Goal: Task Accomplishment & Management: Manage account settings

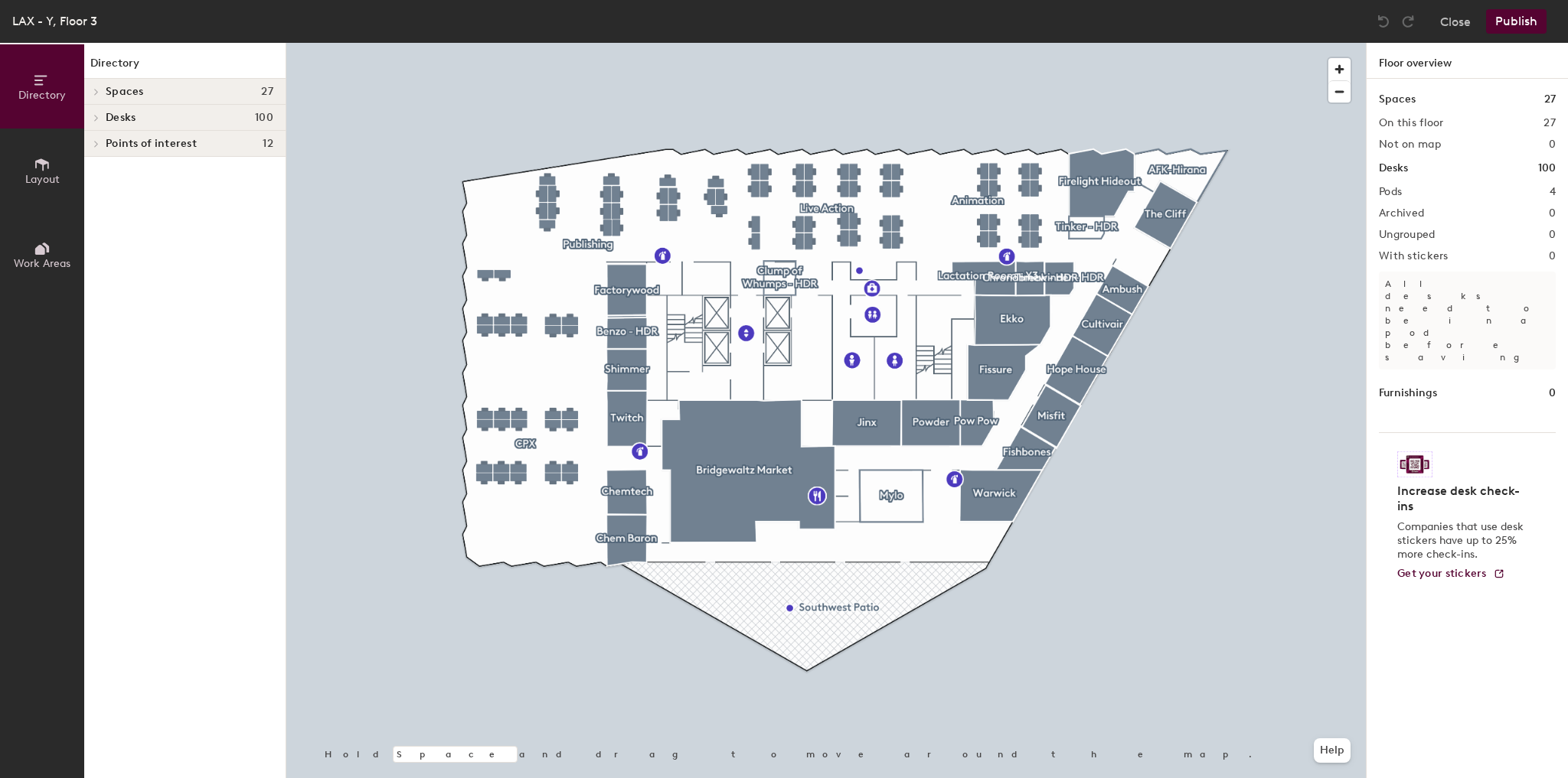
click at [1013, 42] on div at bounding box center [826, 42] width 1080 height 0
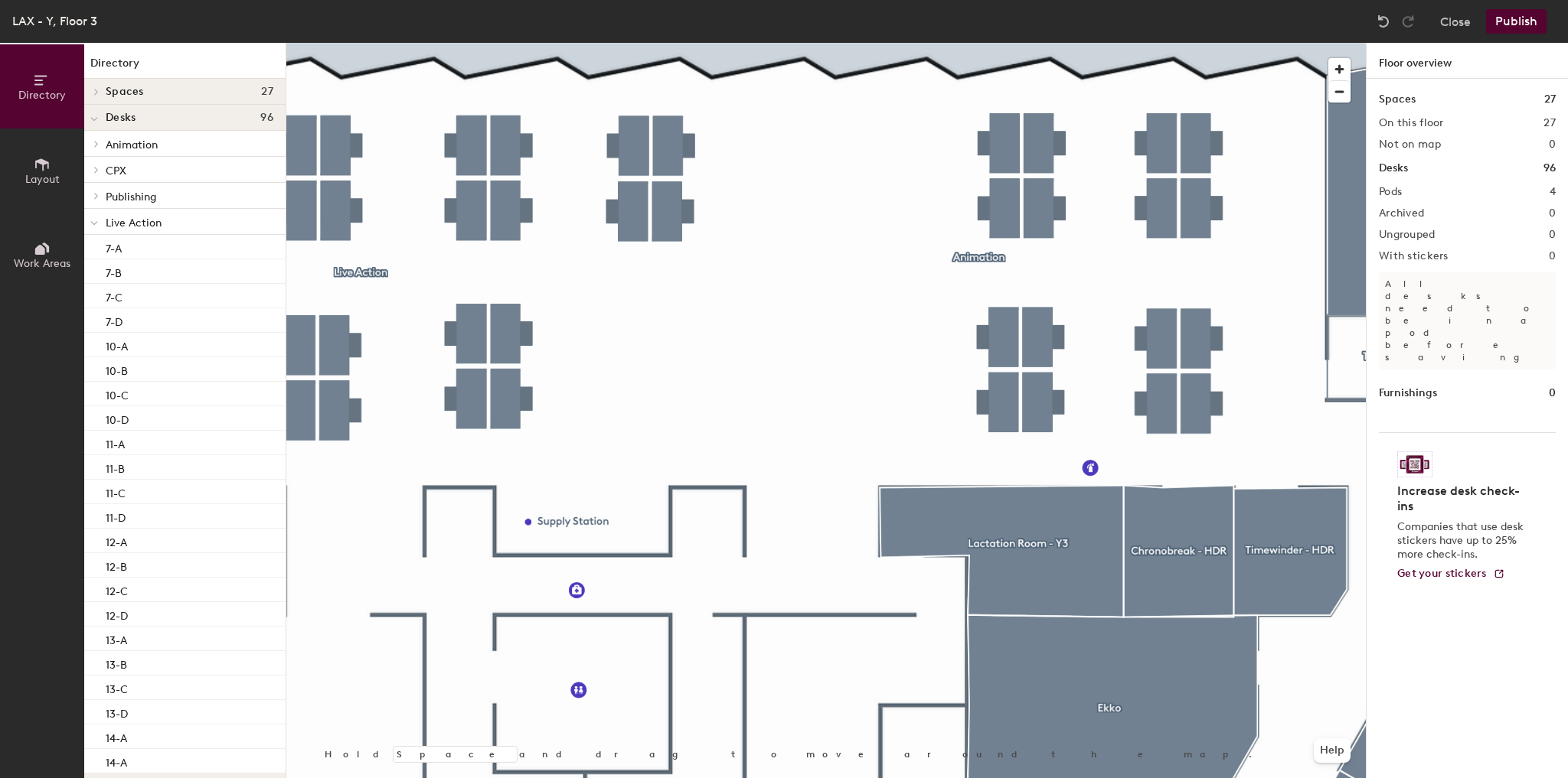
click at [38, 173] on span "Layout" at bounding box center [42, 180] width 34 height 13
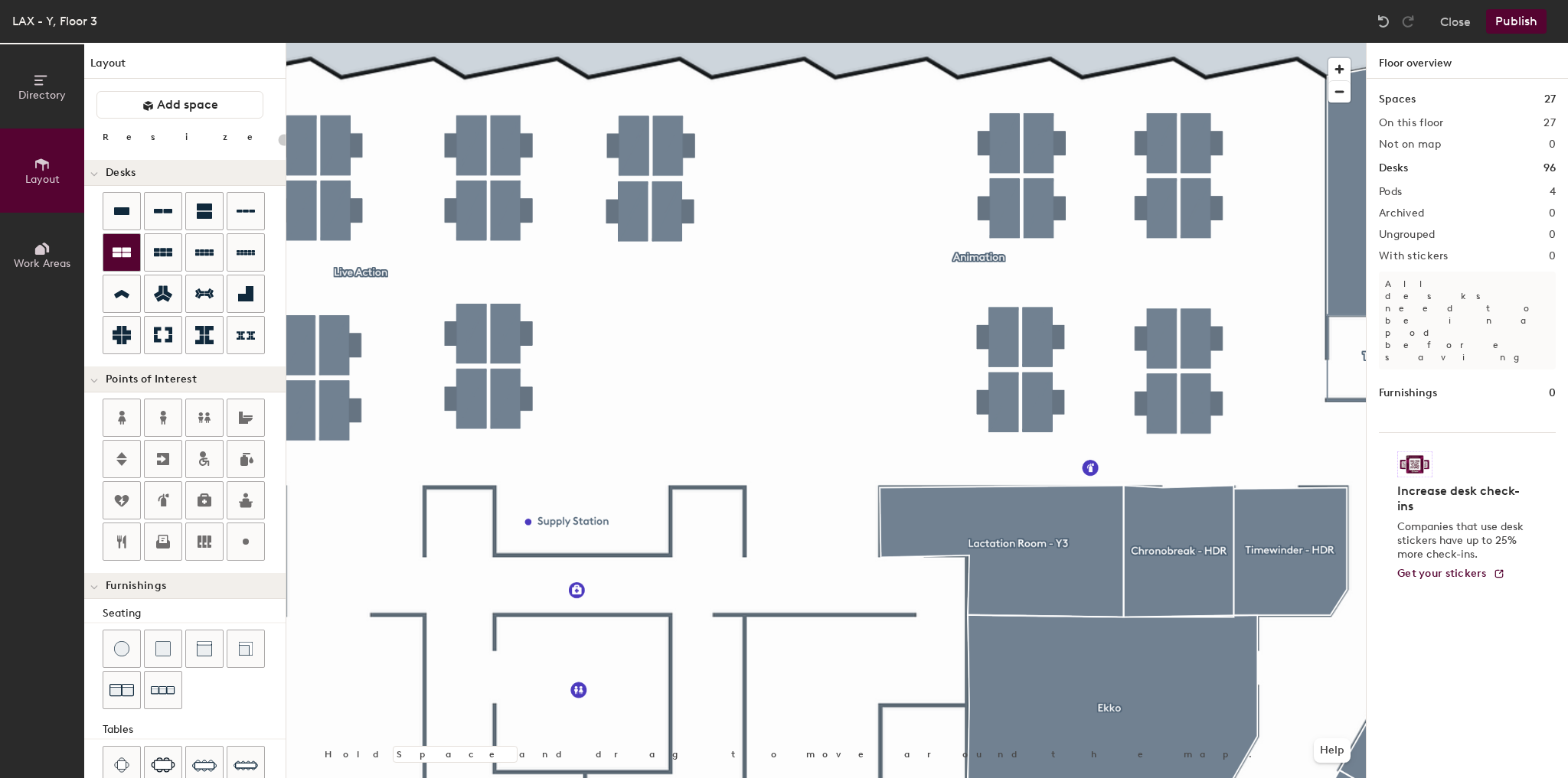
click at [121, 257] on icon at bounding box center [122, 252] width 18 height 18
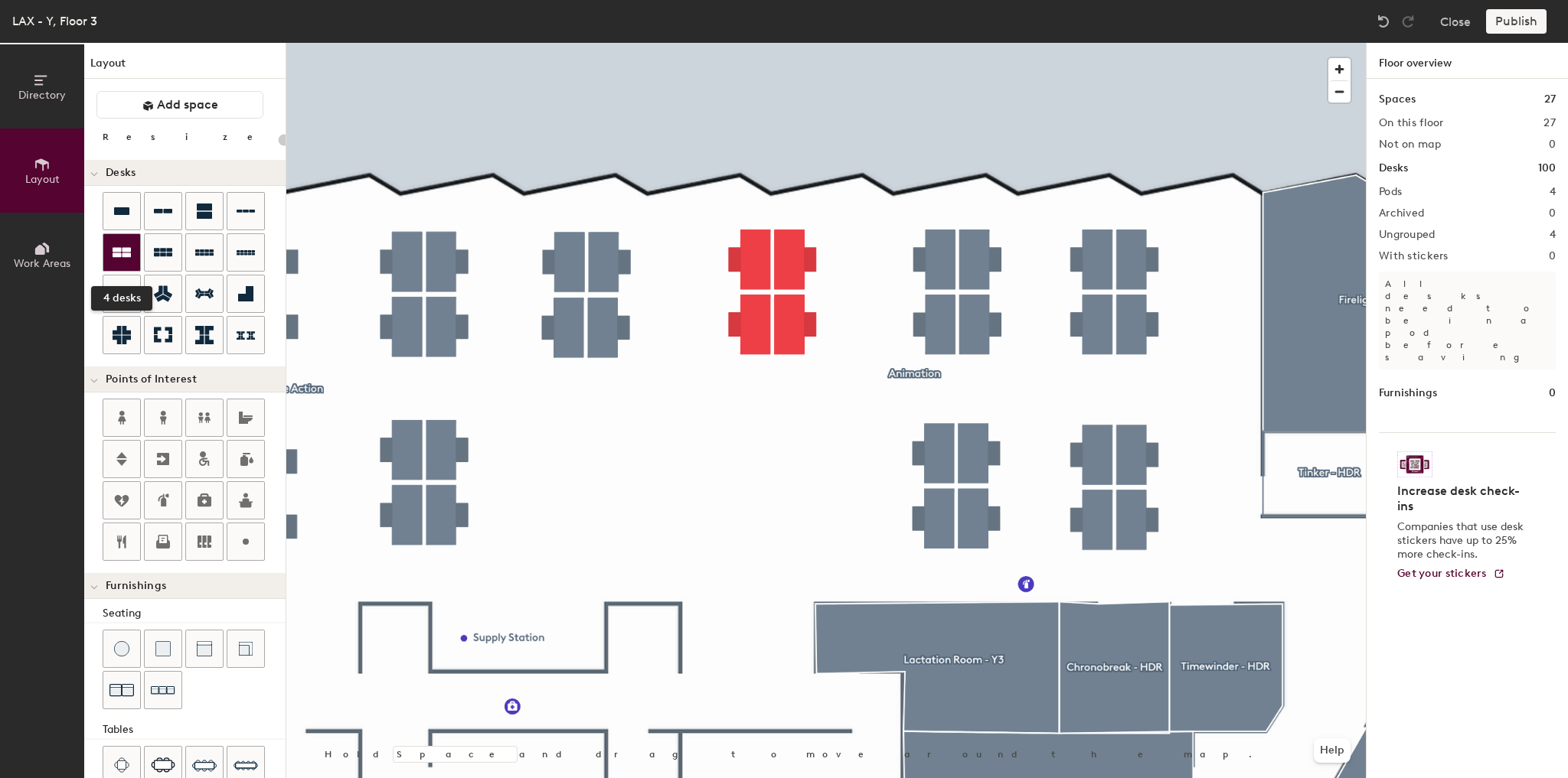
click at [108, 247] on div at bounding box center [122, 252] width 37 height 37
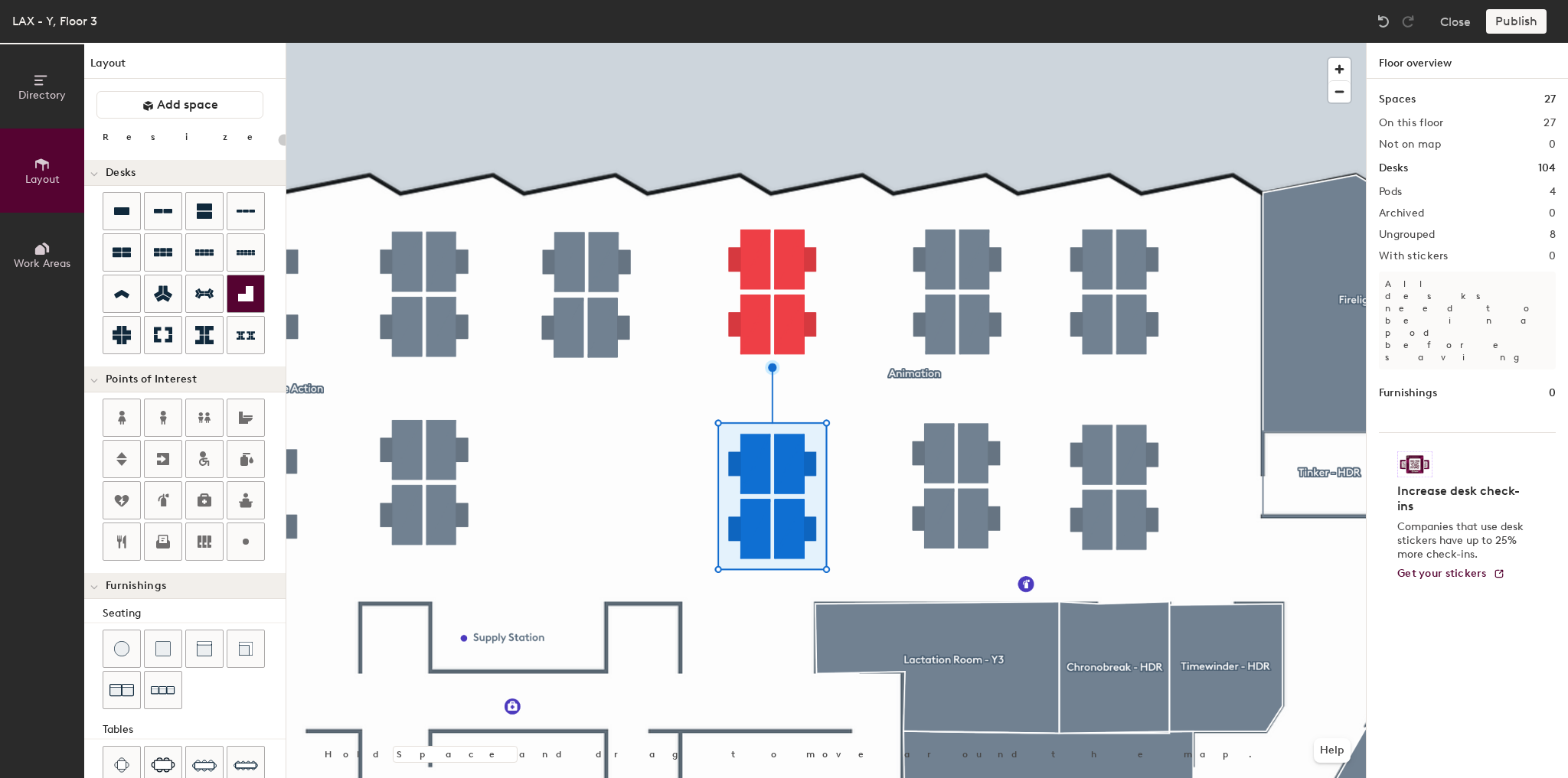
type input "100"
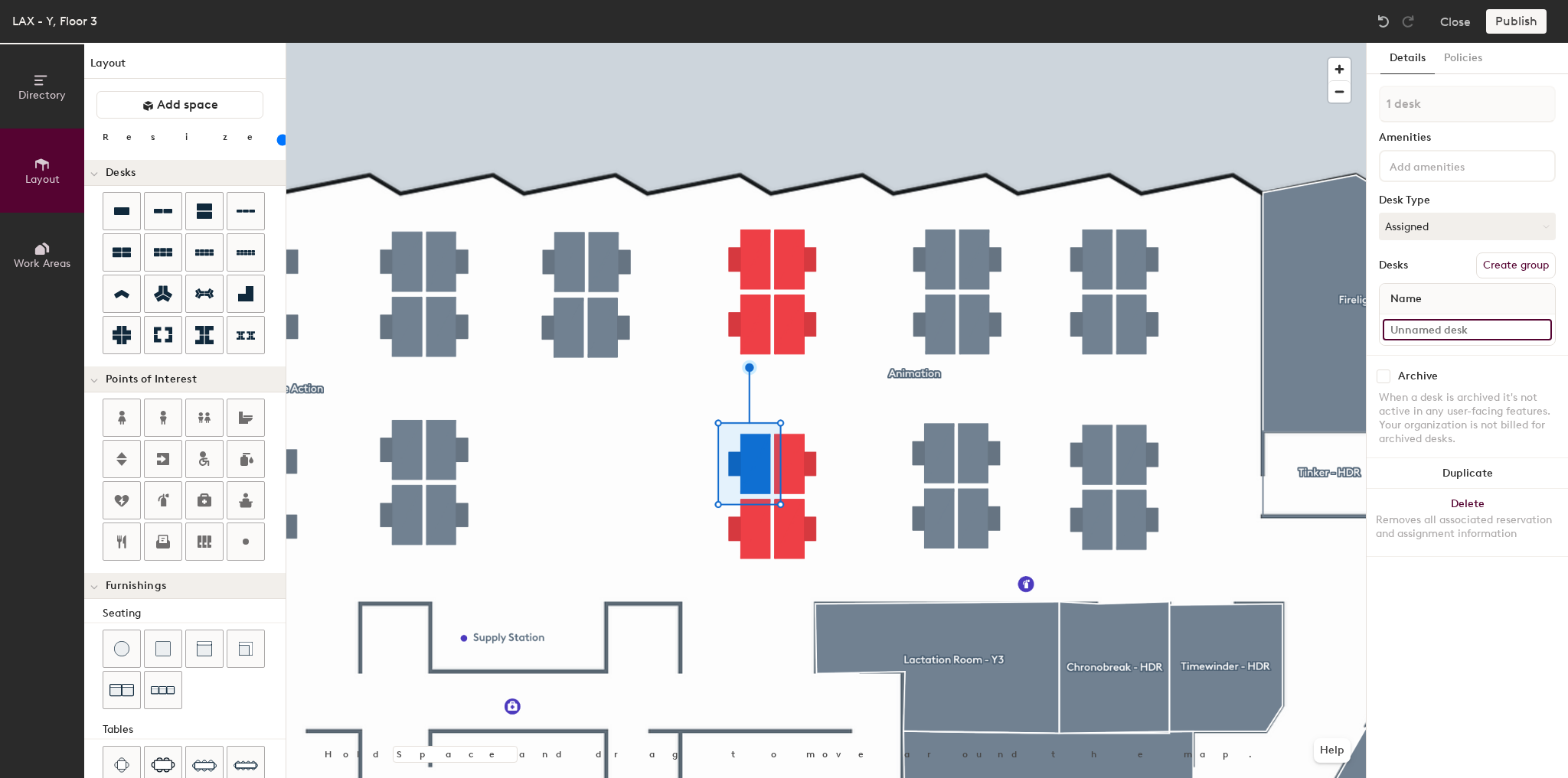
click at [1419, 327] on input at bounding box center [1467, 330] width 169 height 21
type input "6-A"
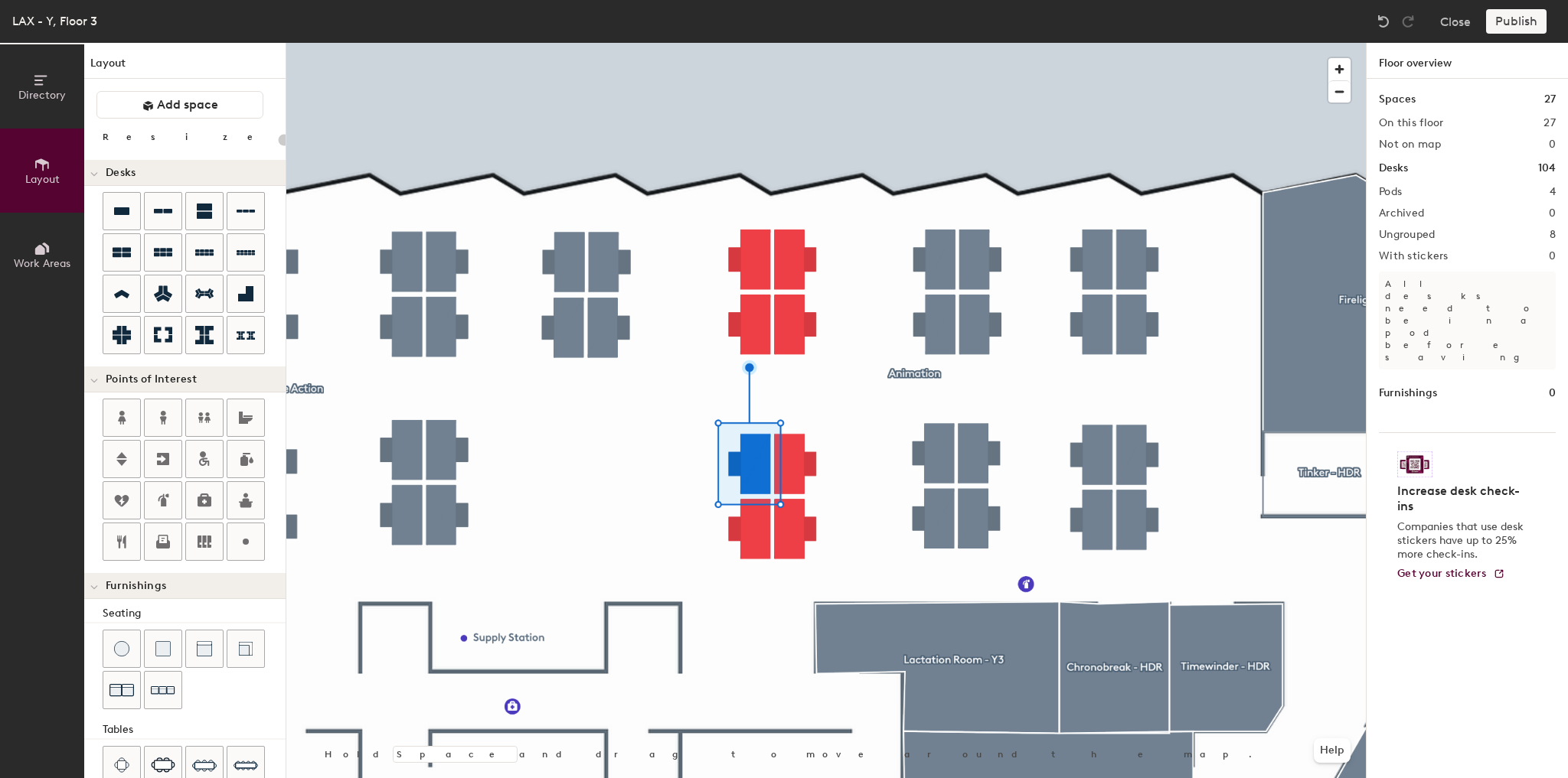
type input "100"
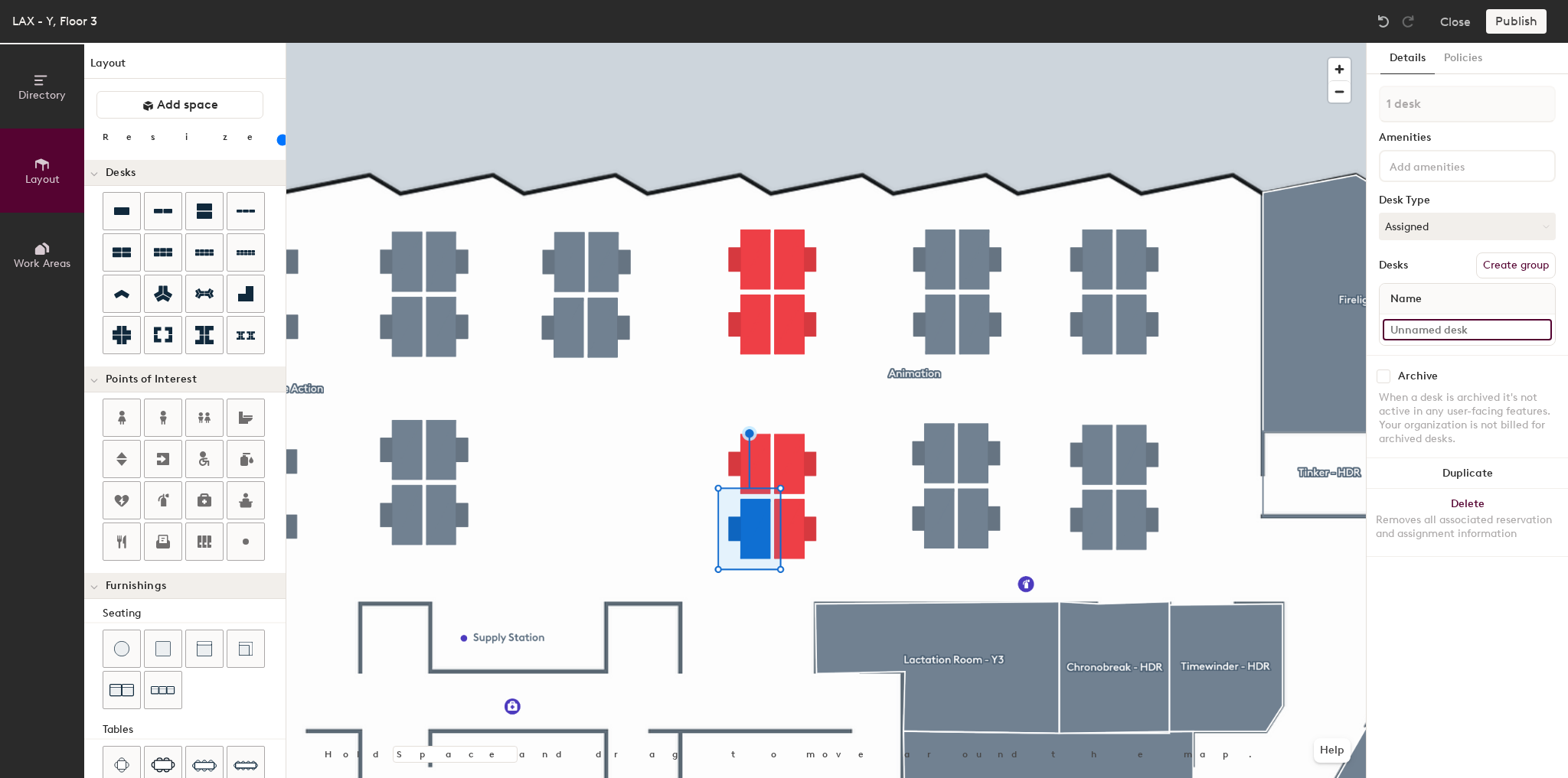
click at [1409, 319] on input at bounding box center [1467, 330] width 169 height 21
type input "6-B"
click at [859, 42] on div at bounding box center [826, 42] width 1080 height 0
click at [1418, 329] on input at bounding box center [1467, 330] width 169 height 21
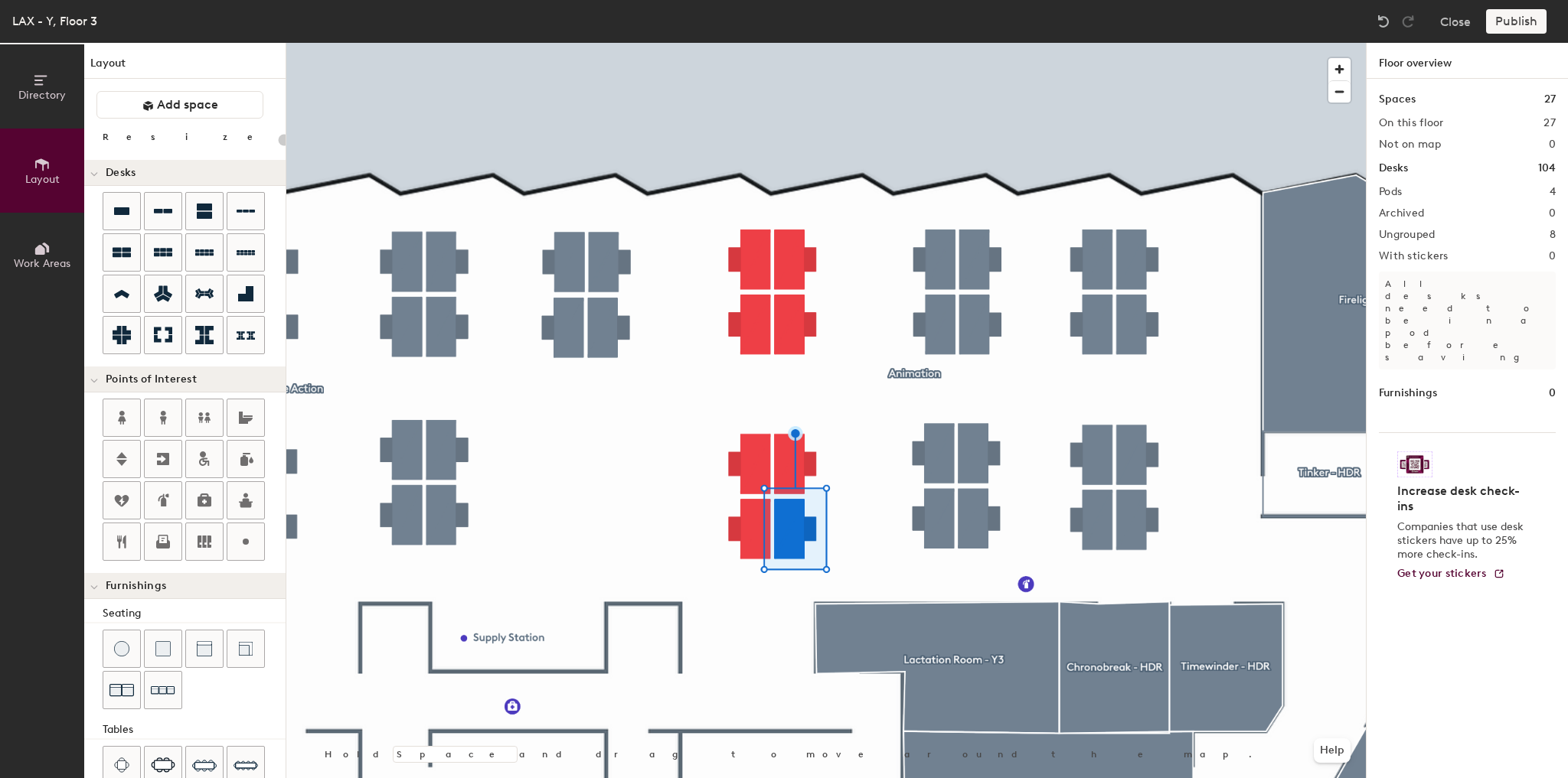
type input "100"
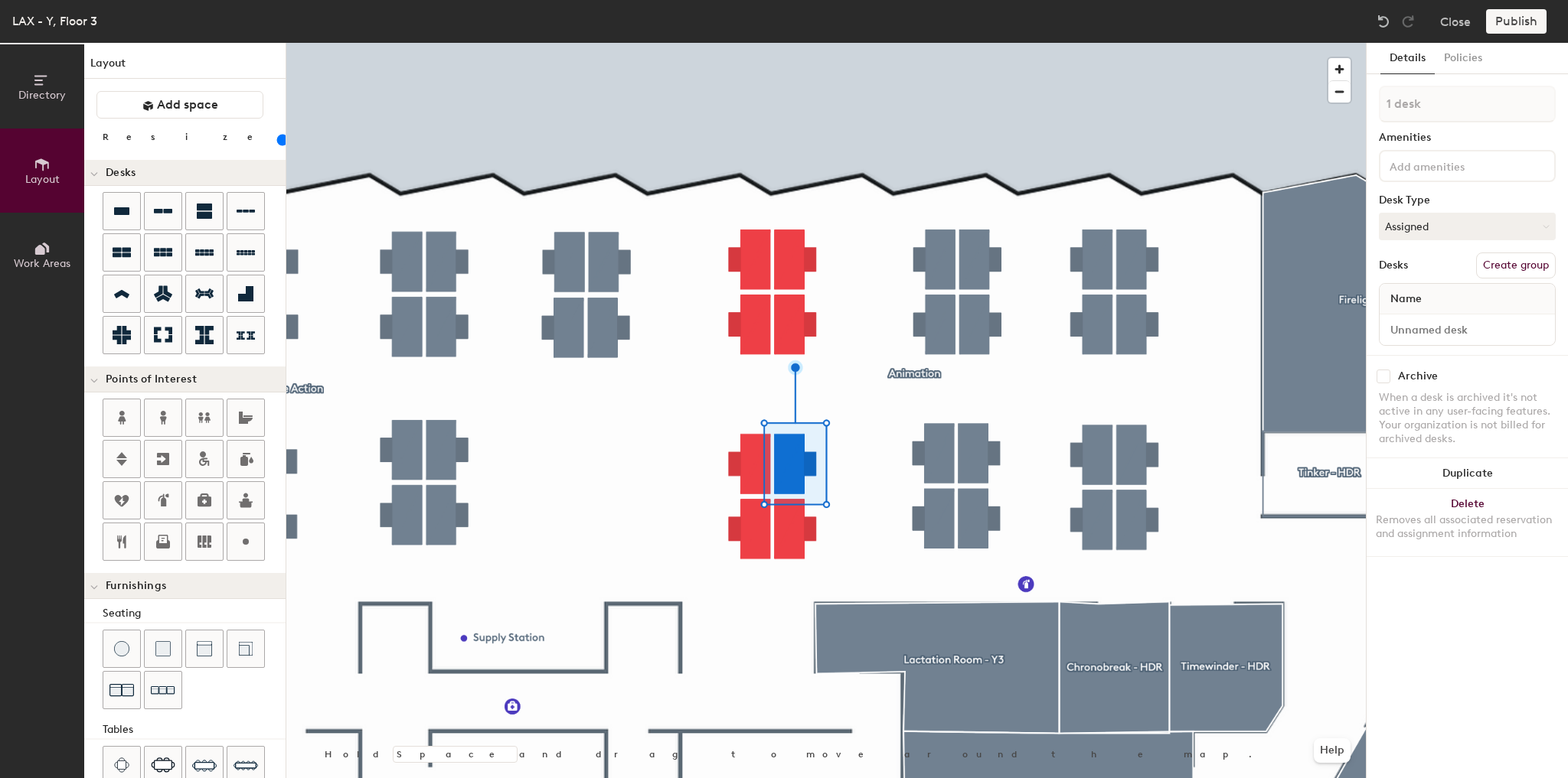
click at [1453, 342] on div at bounding box center [1467, 329] width 176 height 30
click at [1459, 336] on input at bounding box center [1467, 330] width 169 height 21
type input "6-D"
click at [853, 42] on div at bounding box center [826, 42] width 1080 height 0
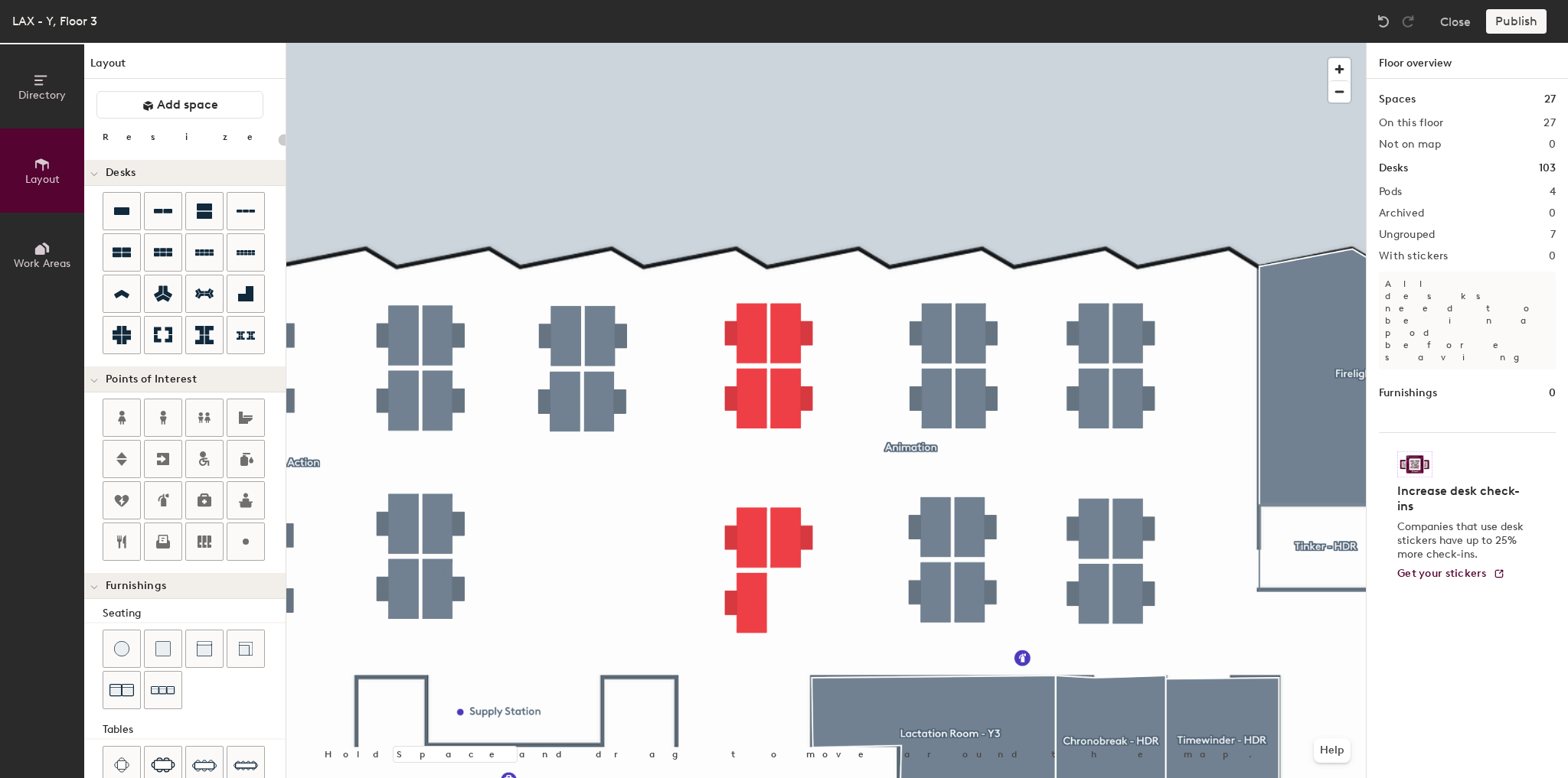
type input "100"
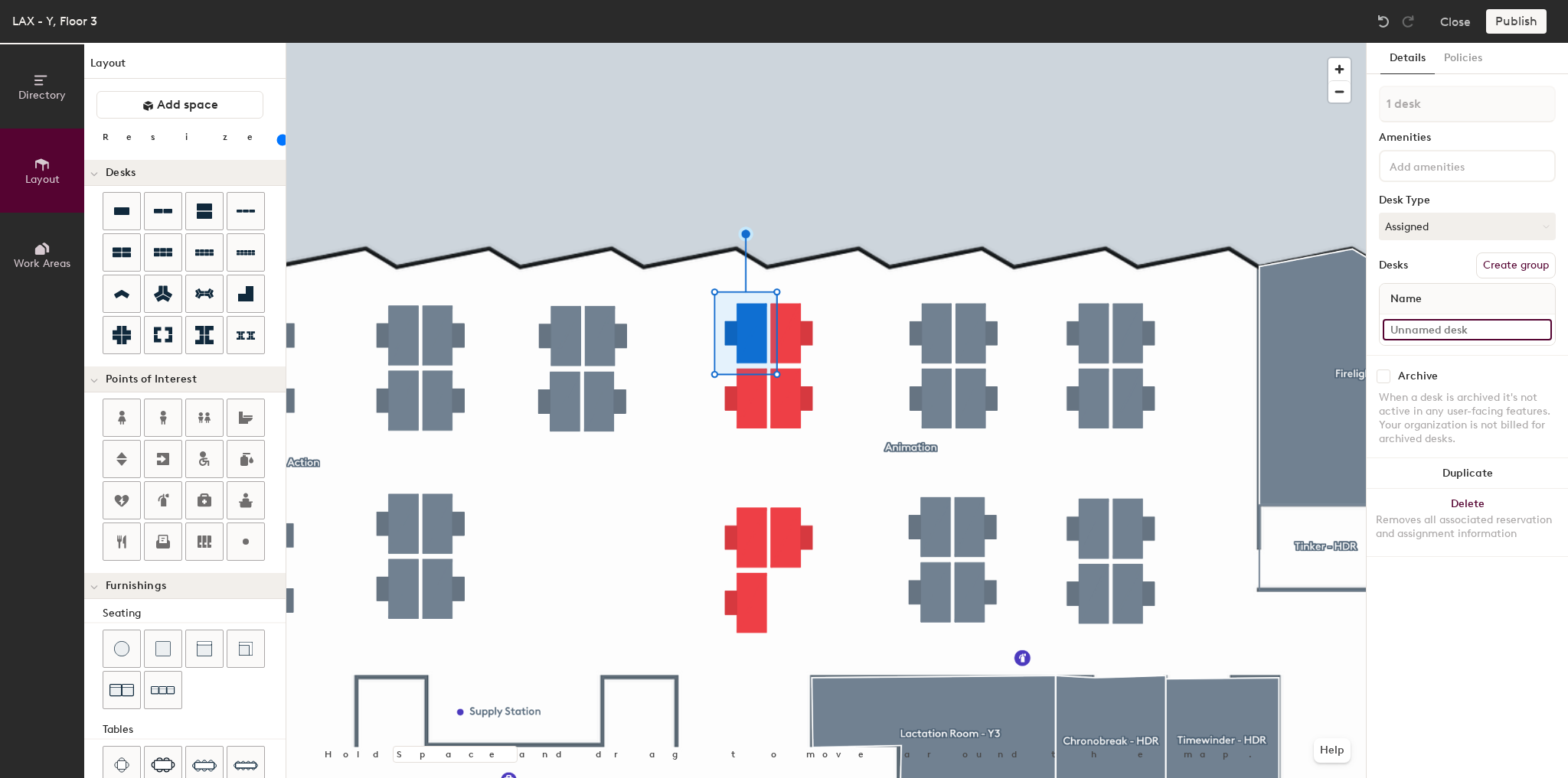
click at [1431, 331] on input at bounding box center [1467, 330] width 169 height 21
type input "7-A"
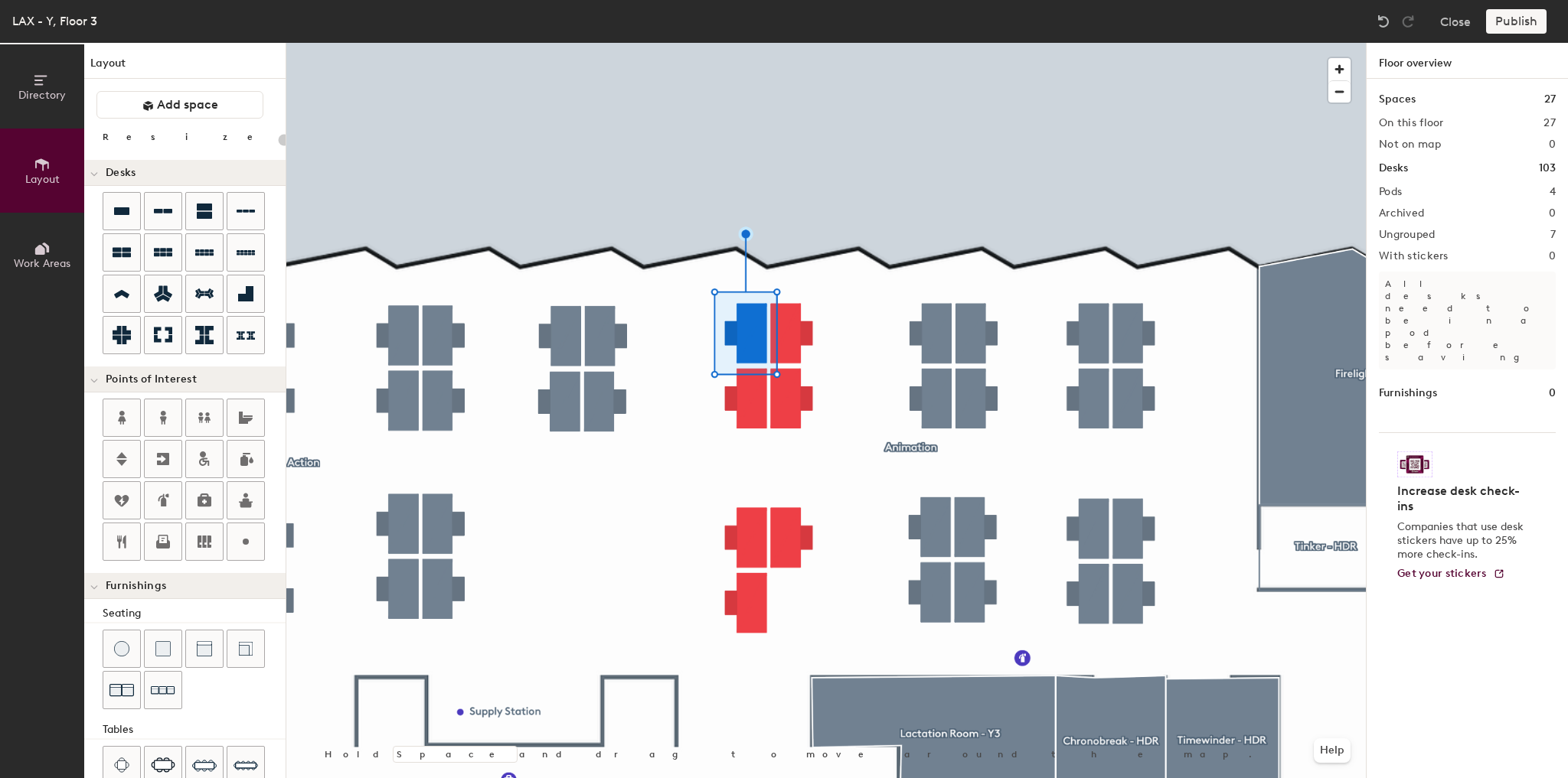
type input "100"
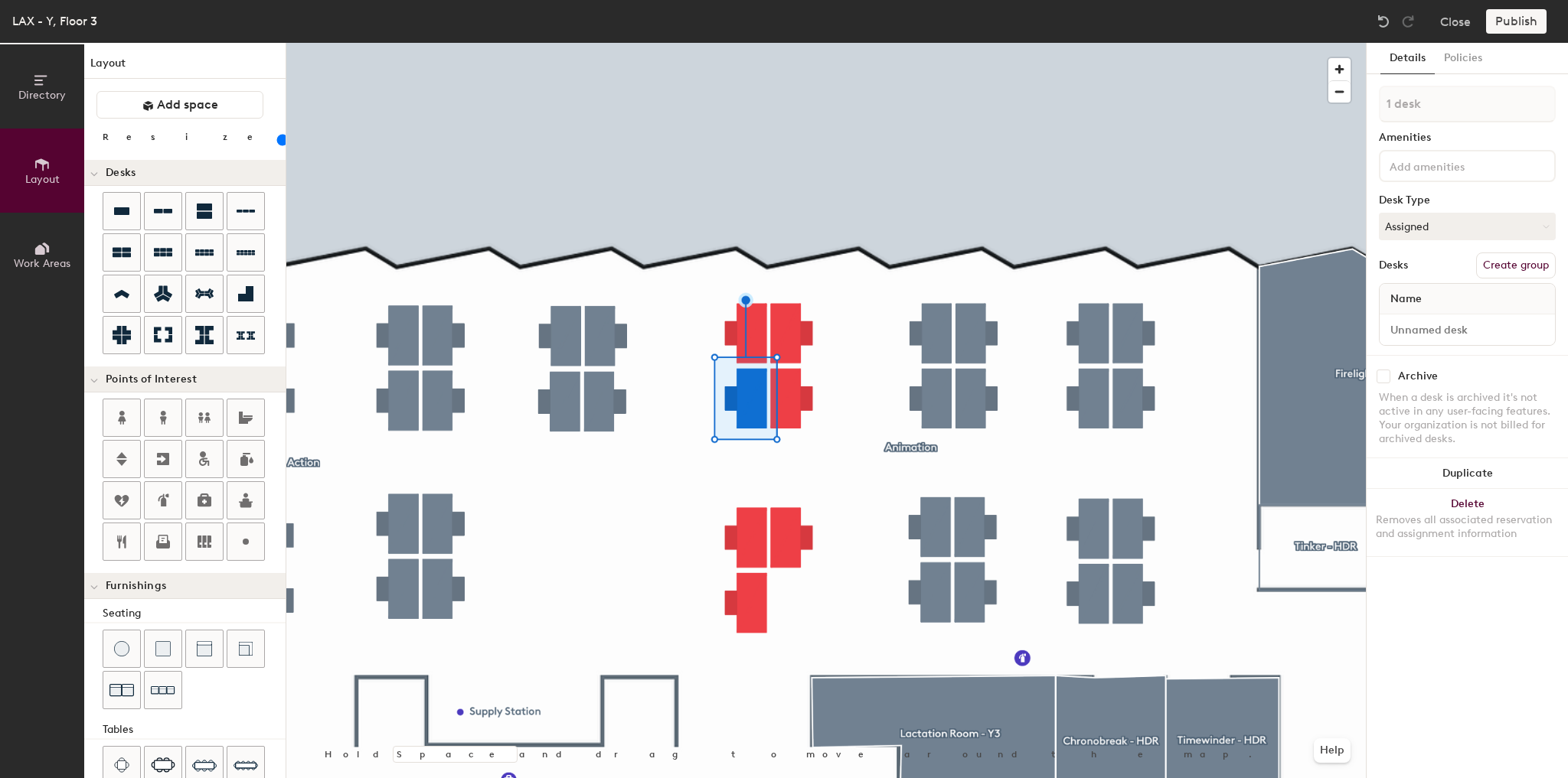
click at [1446, 339] on div at bounding box center [1467, 329] width 176 height 30
click at [1448, 328] on input at bounding box center [1467, 330] width 169 height 21
type input "7-B"
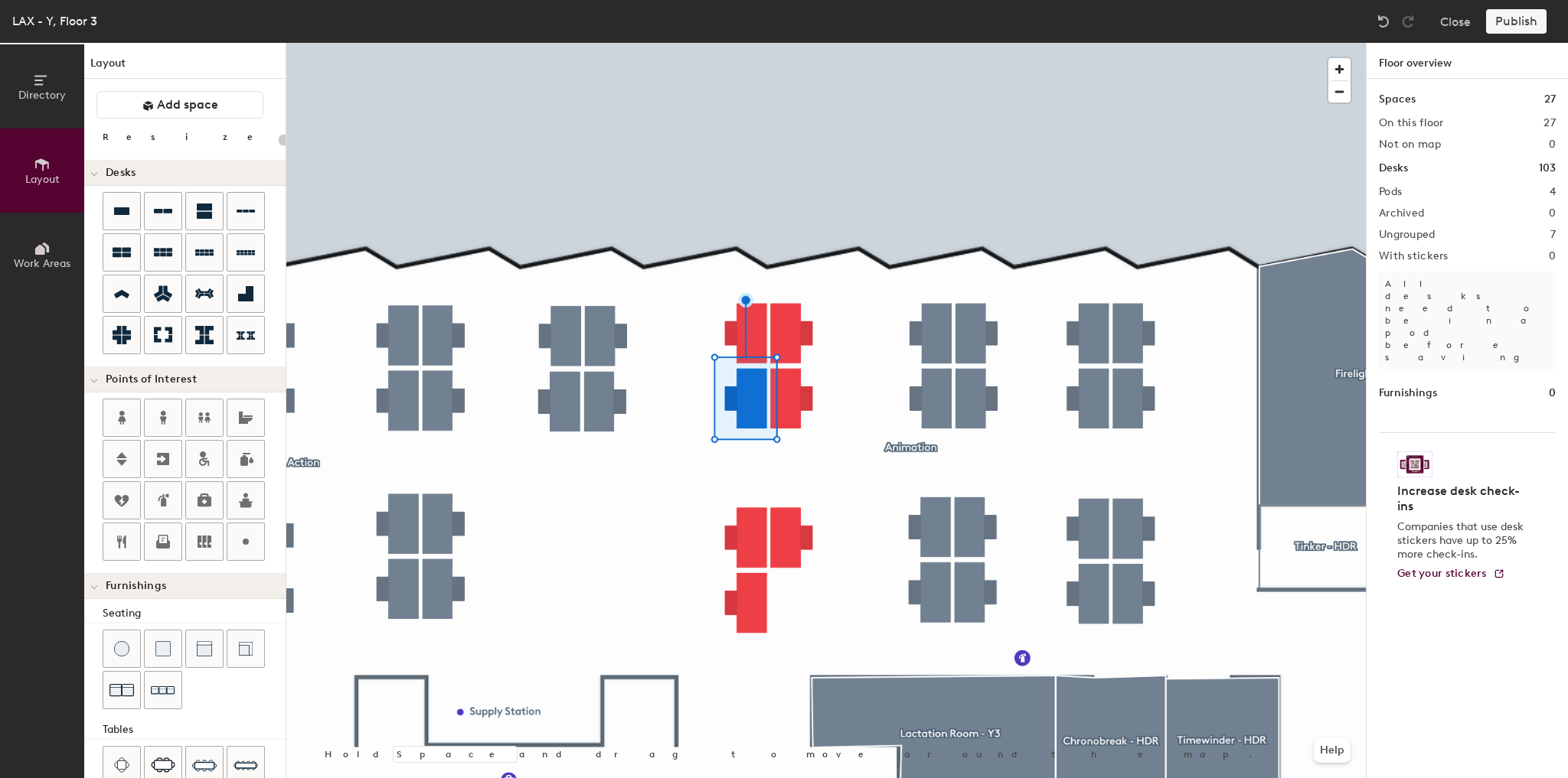
type input "100"
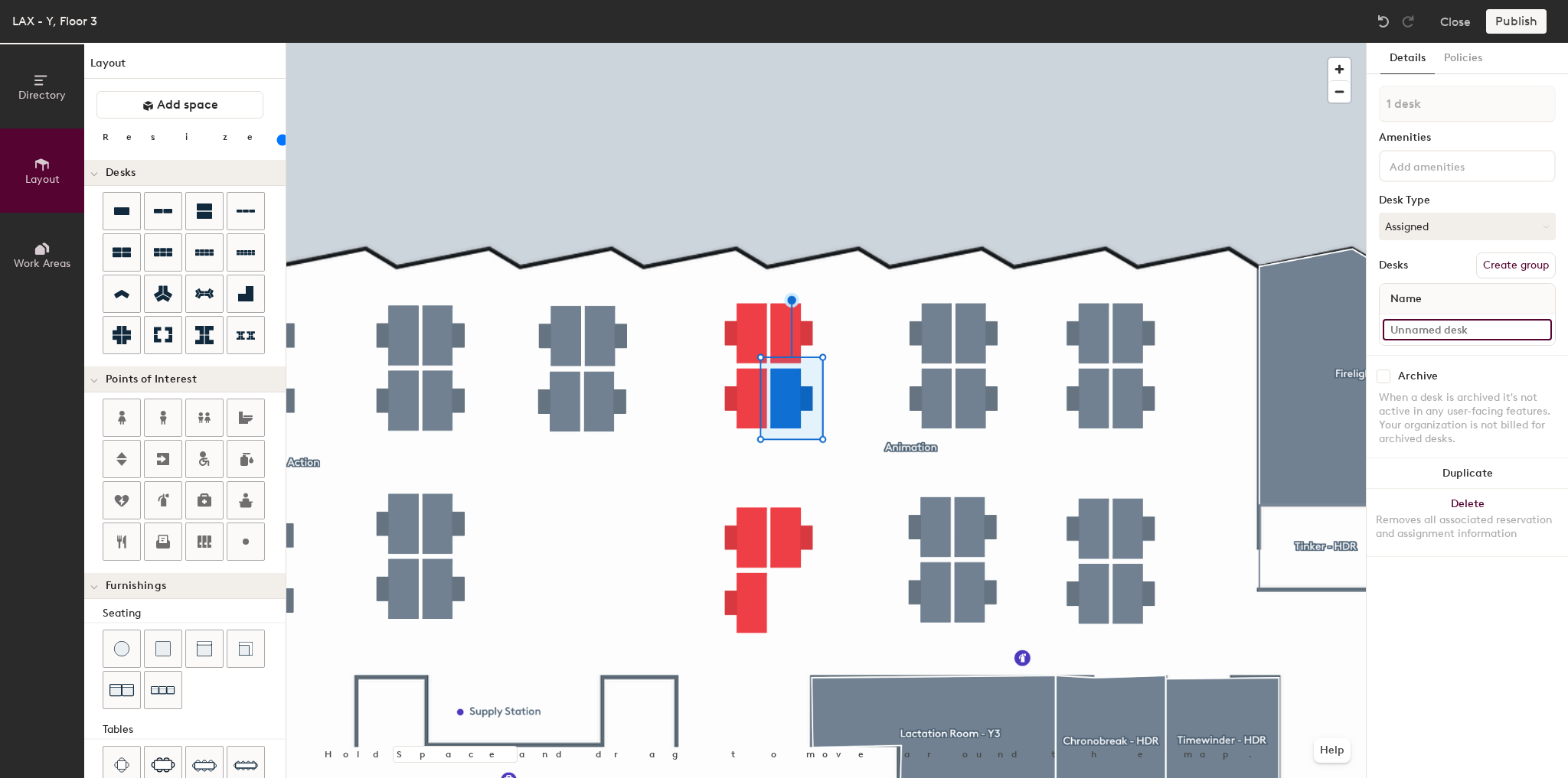
click at [1439, 334] on input at bounding box center [1467, 330] width 169 height 21
type input "7-C"
click at [922, 42] on div at bounding box center [826, 42] width 1080 height 0
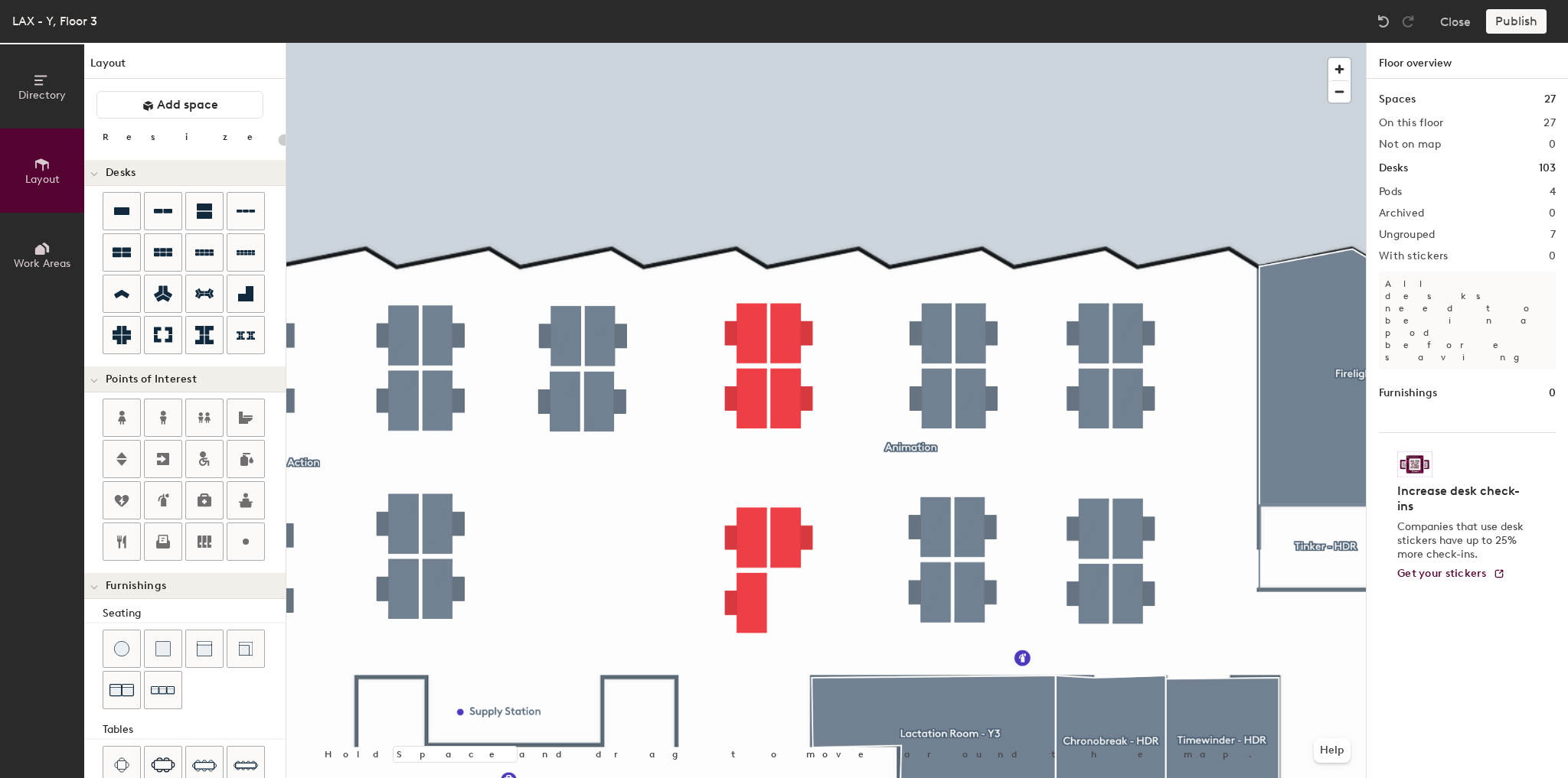
type input "100"
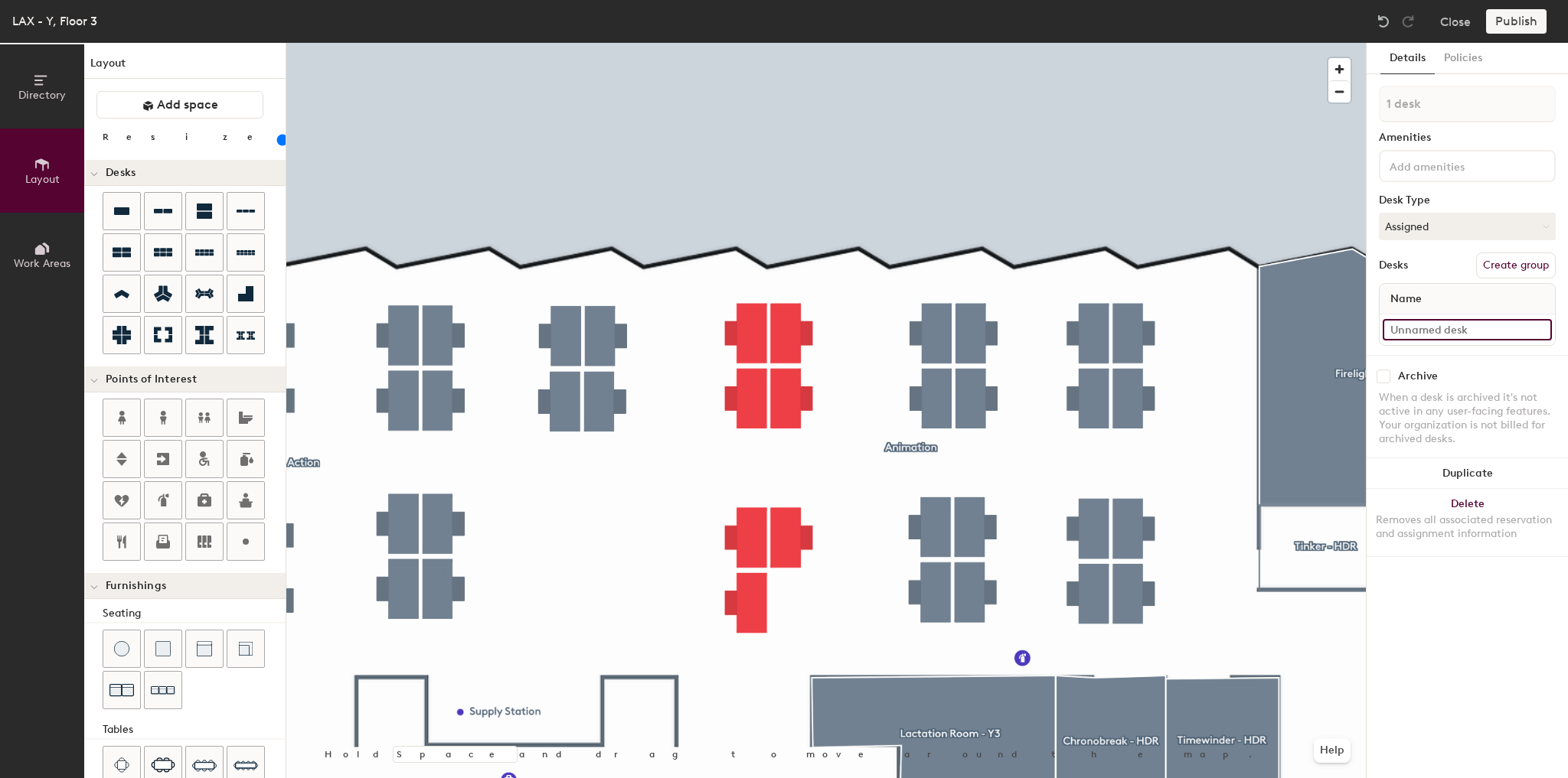
click at [1458, 322] on input at bounding box center [1467, 330] width 169 height 21
type input "7-D"
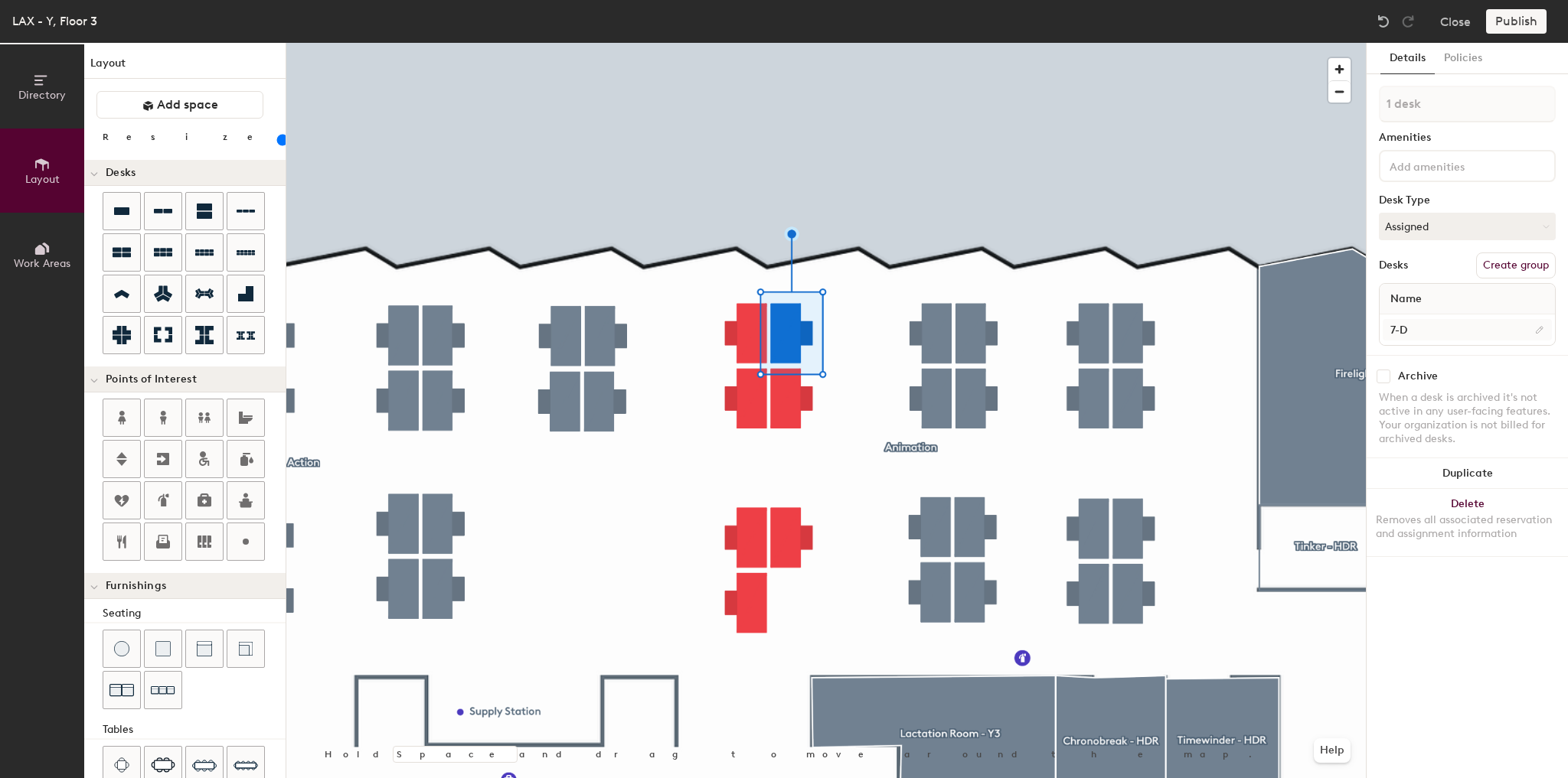
click at [932, 42] on div at bounding box center [826, 42] width 1080 height 0
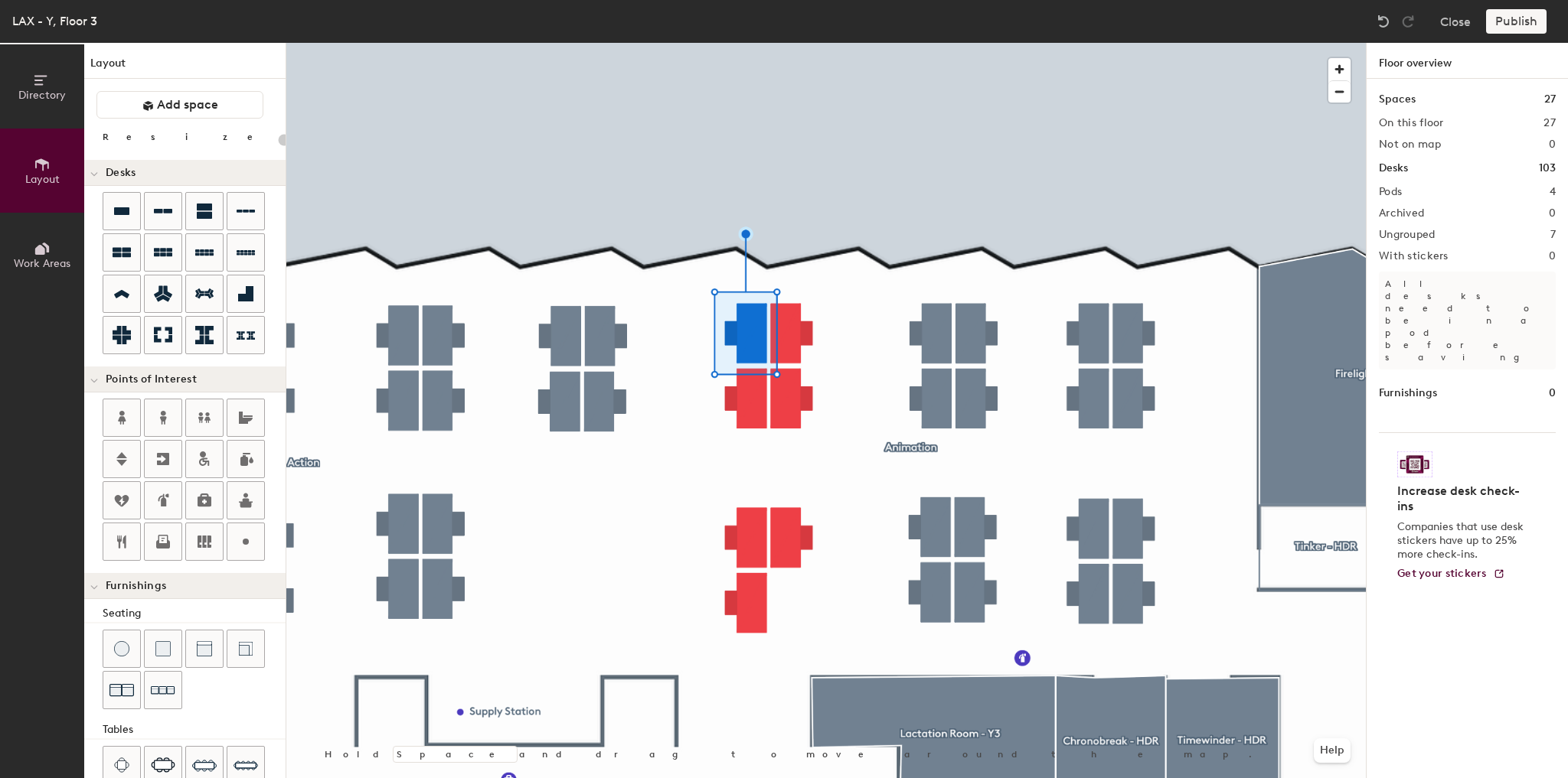
type input "100"
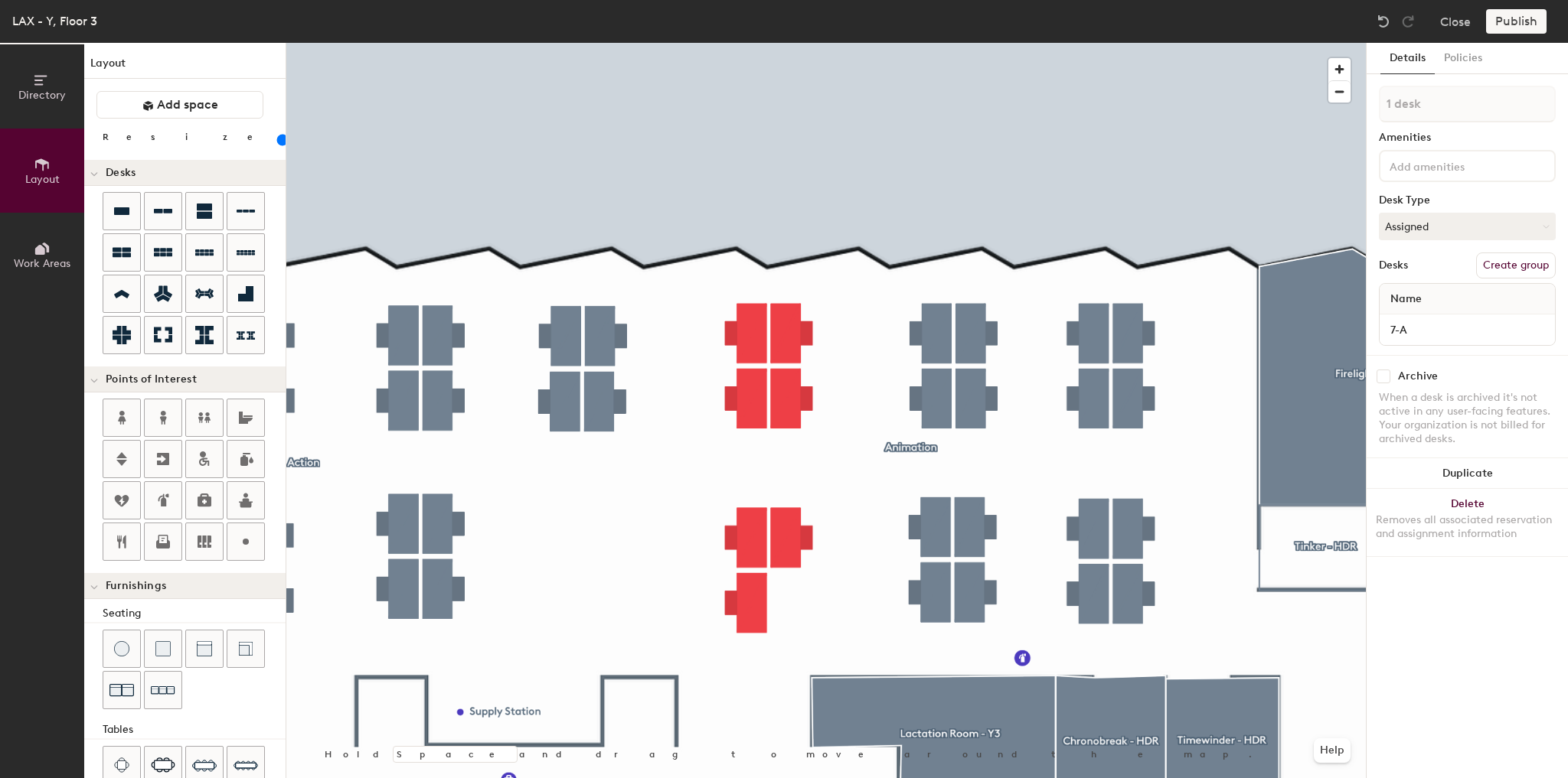
type input "2 desks"
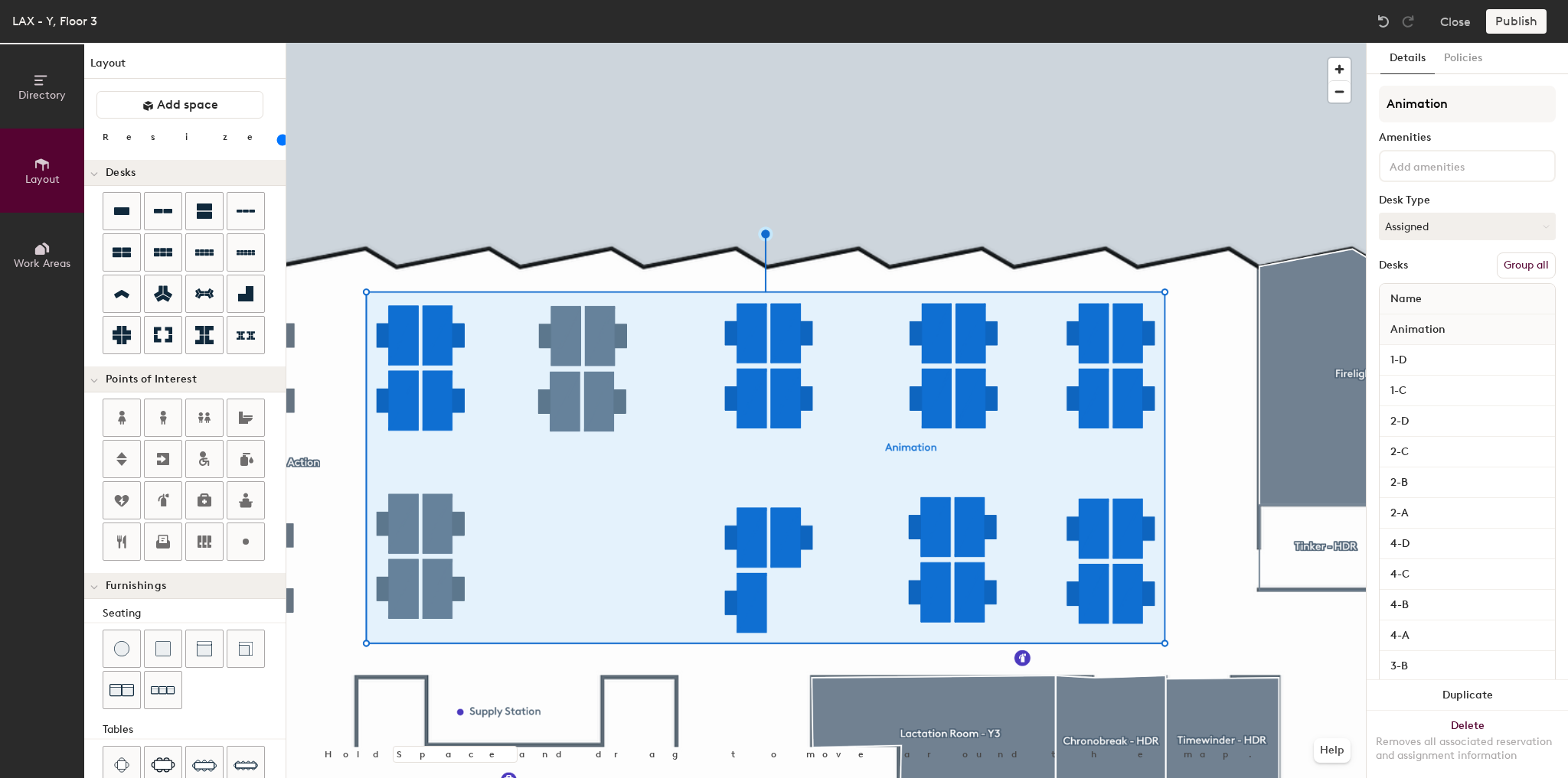
click at [1544, 257] on button "Group all" at bounding box center [1526, 265] width 59 height 26
click at [873, 42] on div at bounding box center [826, 42] width 1080 height 0
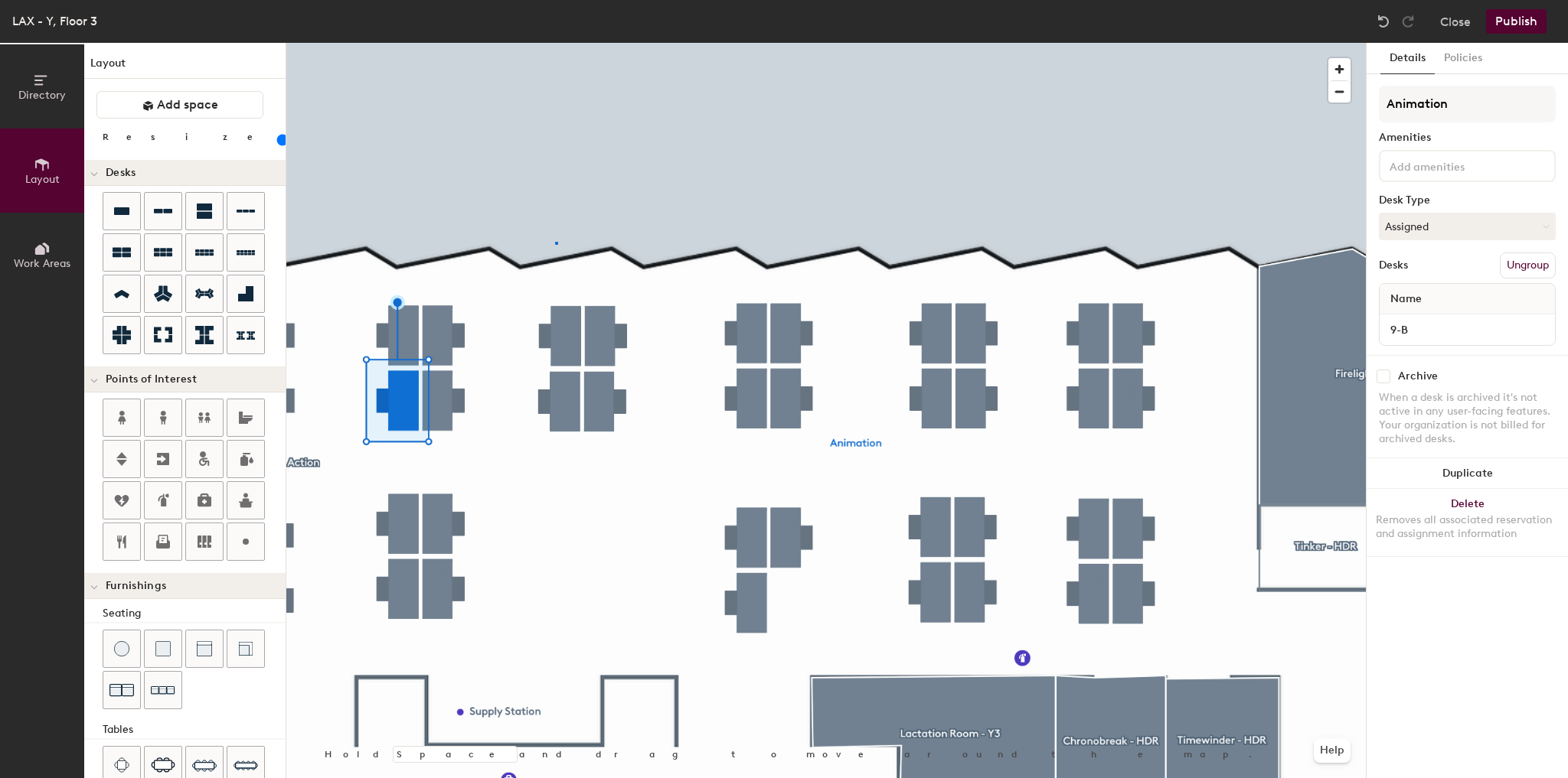
click at [555, 42] on div at bounding box center [826, 42] width 1080 height 0
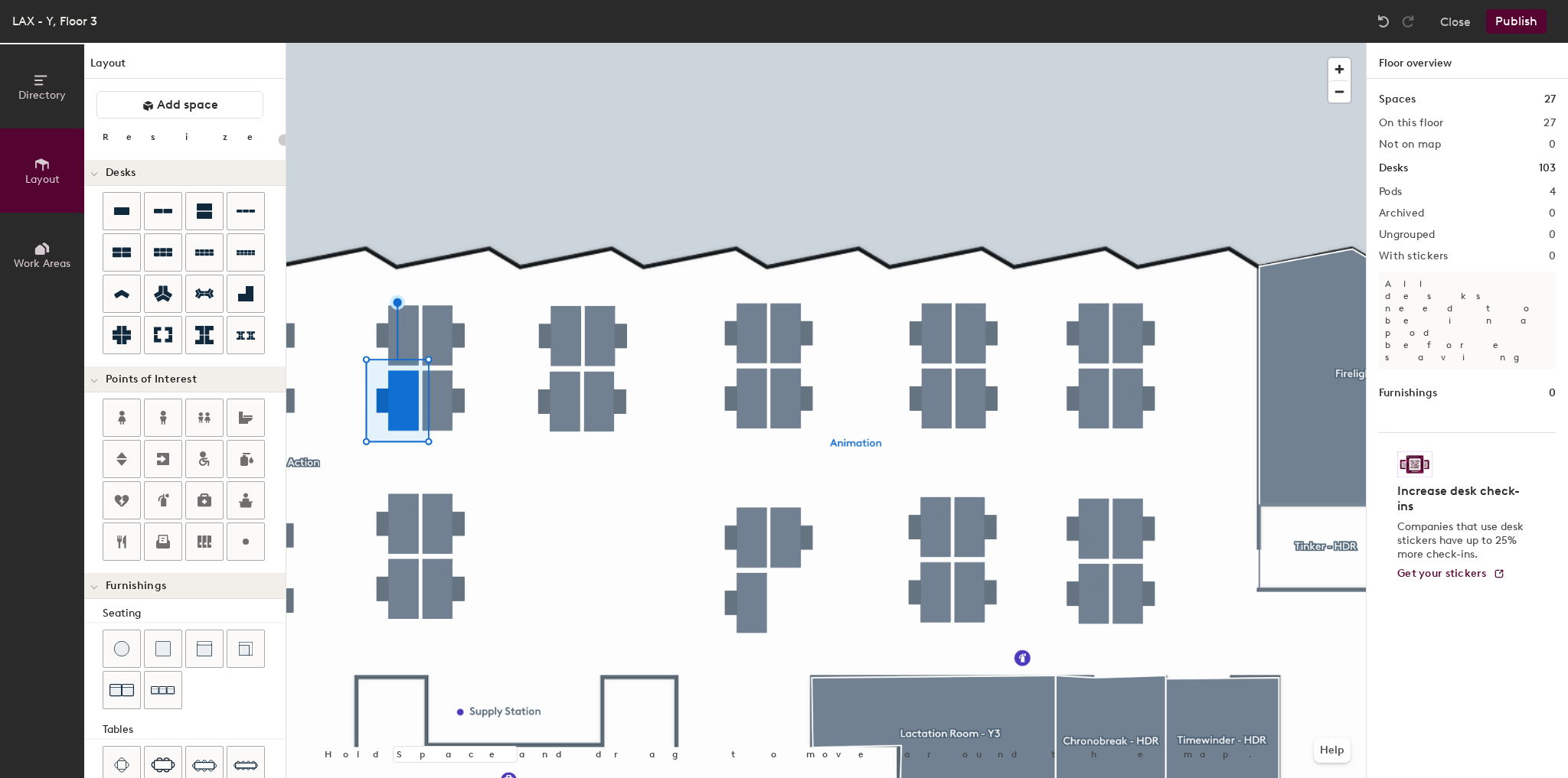
type input "20"
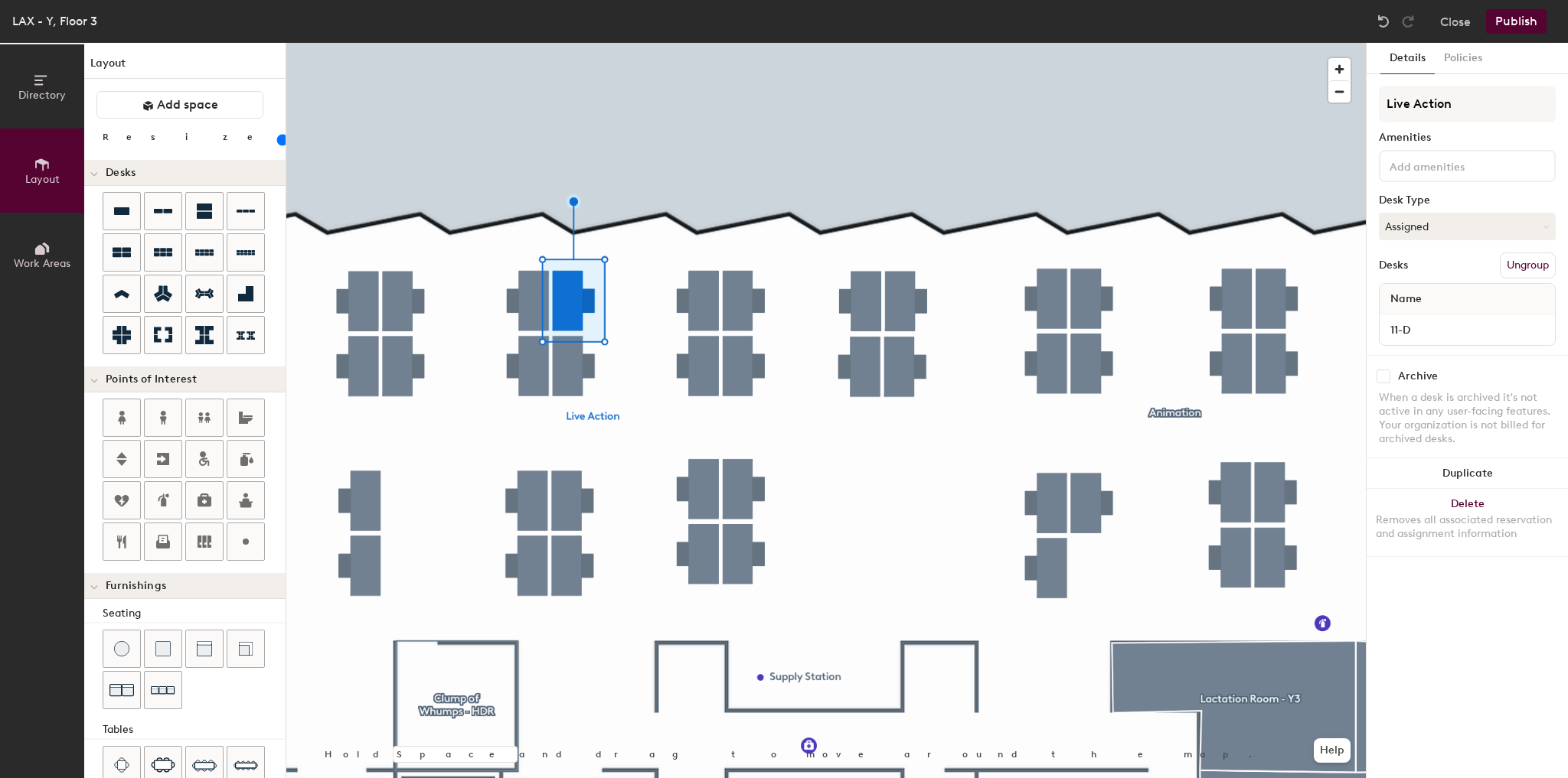
click at [595, 42] on div at bounding box center [826, 42] width 1080 height 0
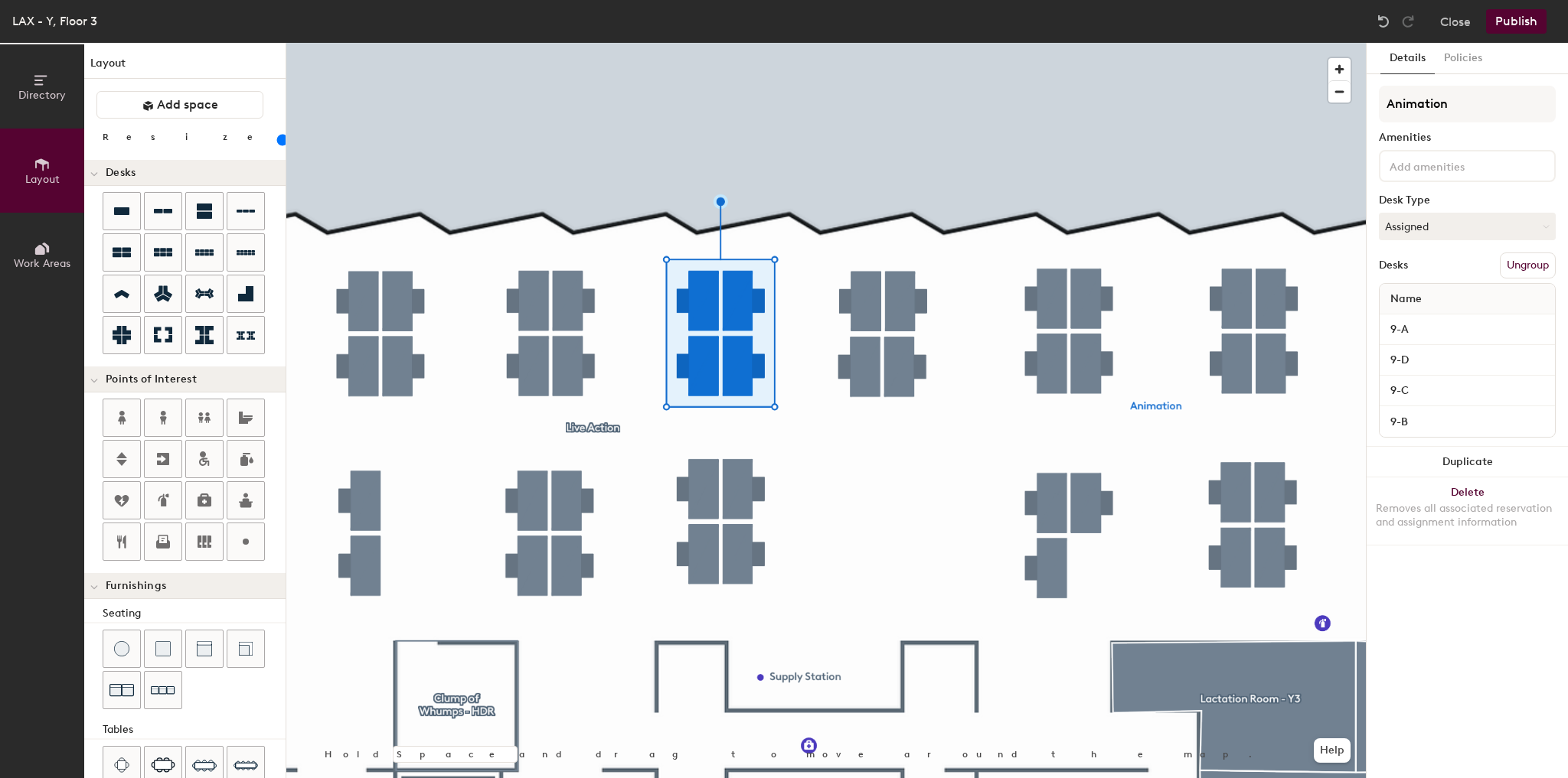
click at [1506, 265] on button "Ungroup" at bounding box center [1527, 265] width 56 height 26
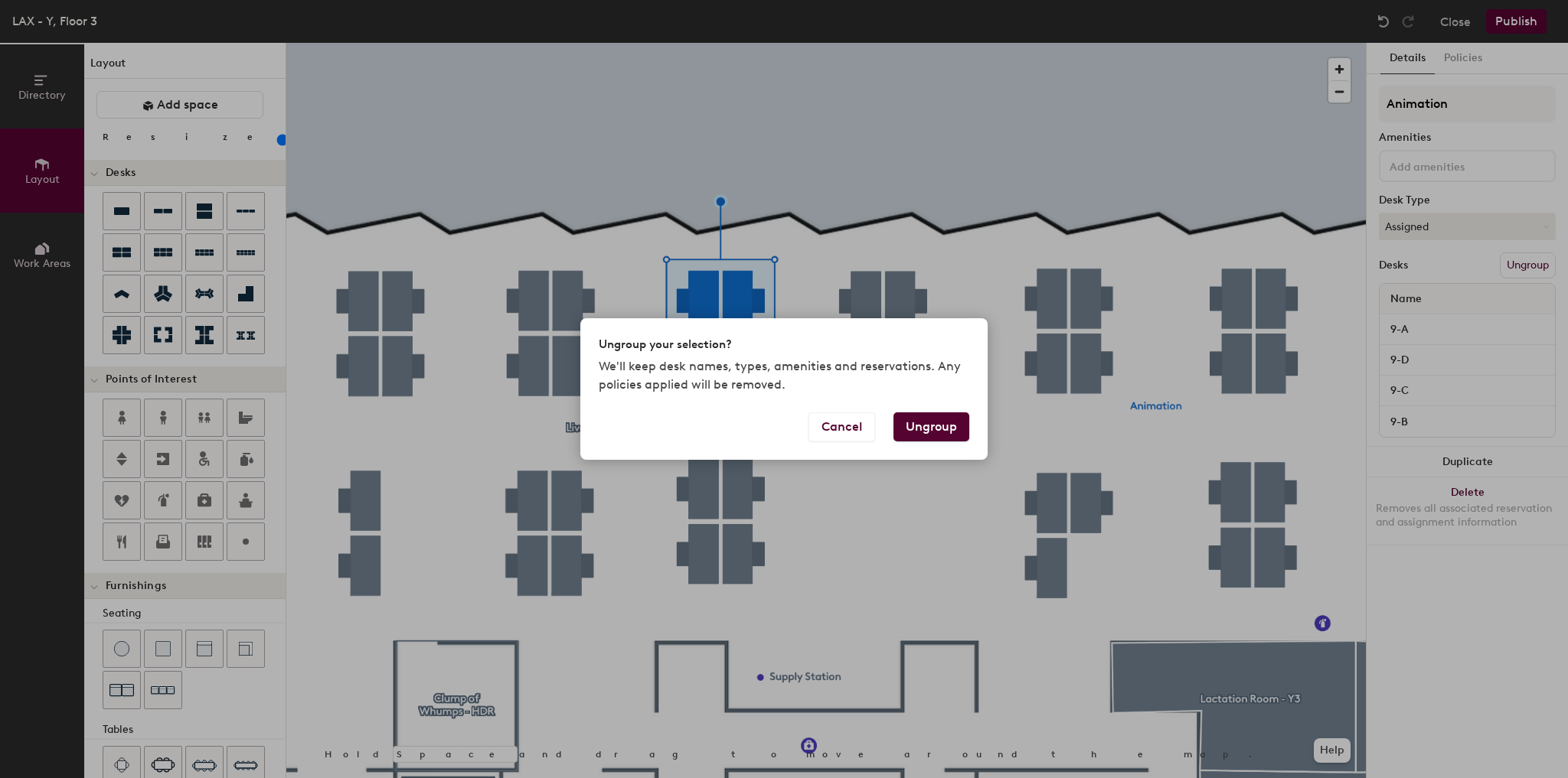
click at [935, 421] on button "Ungroup" at bounding box center [931, 427] width 76 height 29
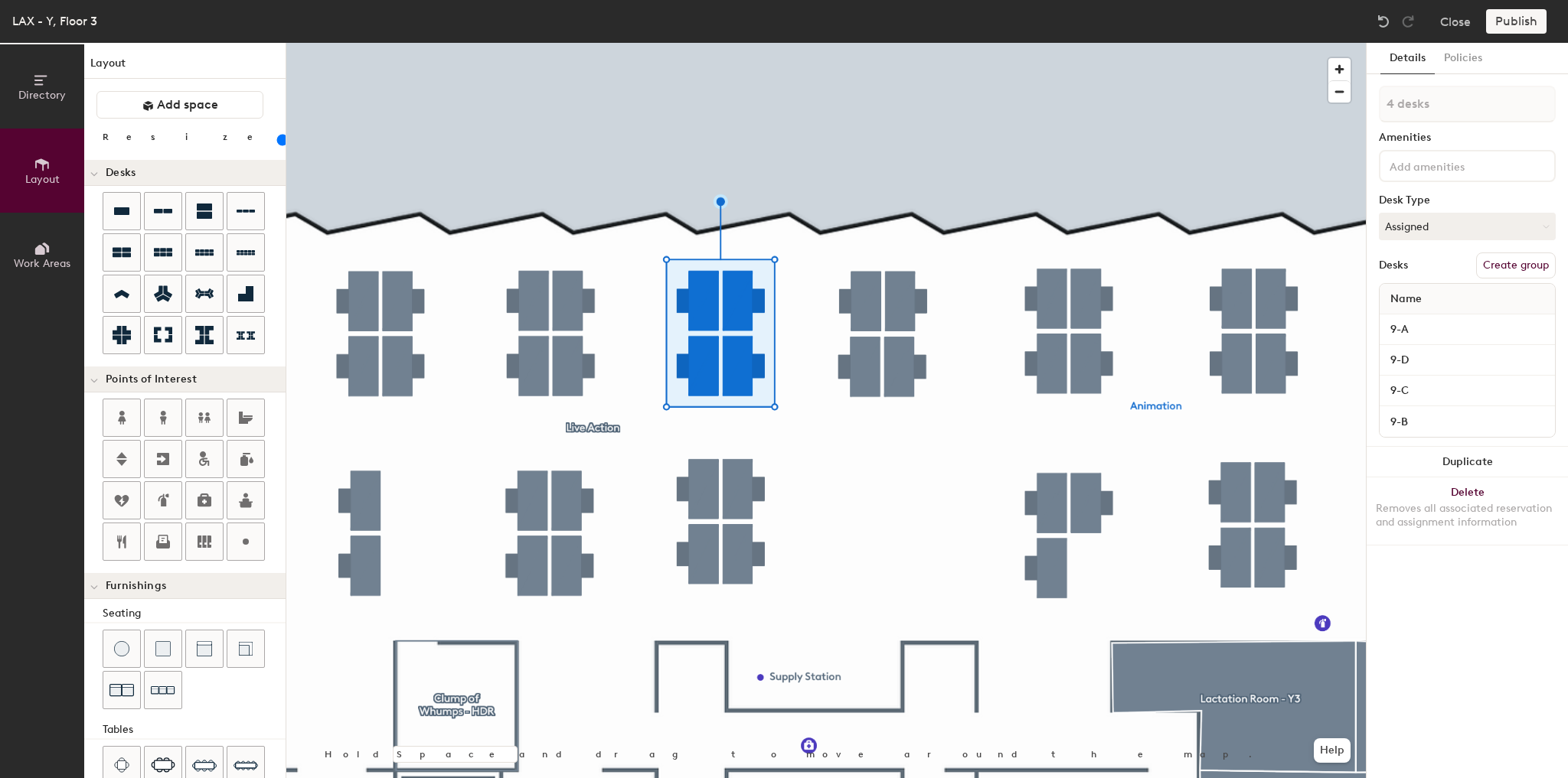
click at [1011, 42] on div at bounding box center [826, 42] width 1080 height 0
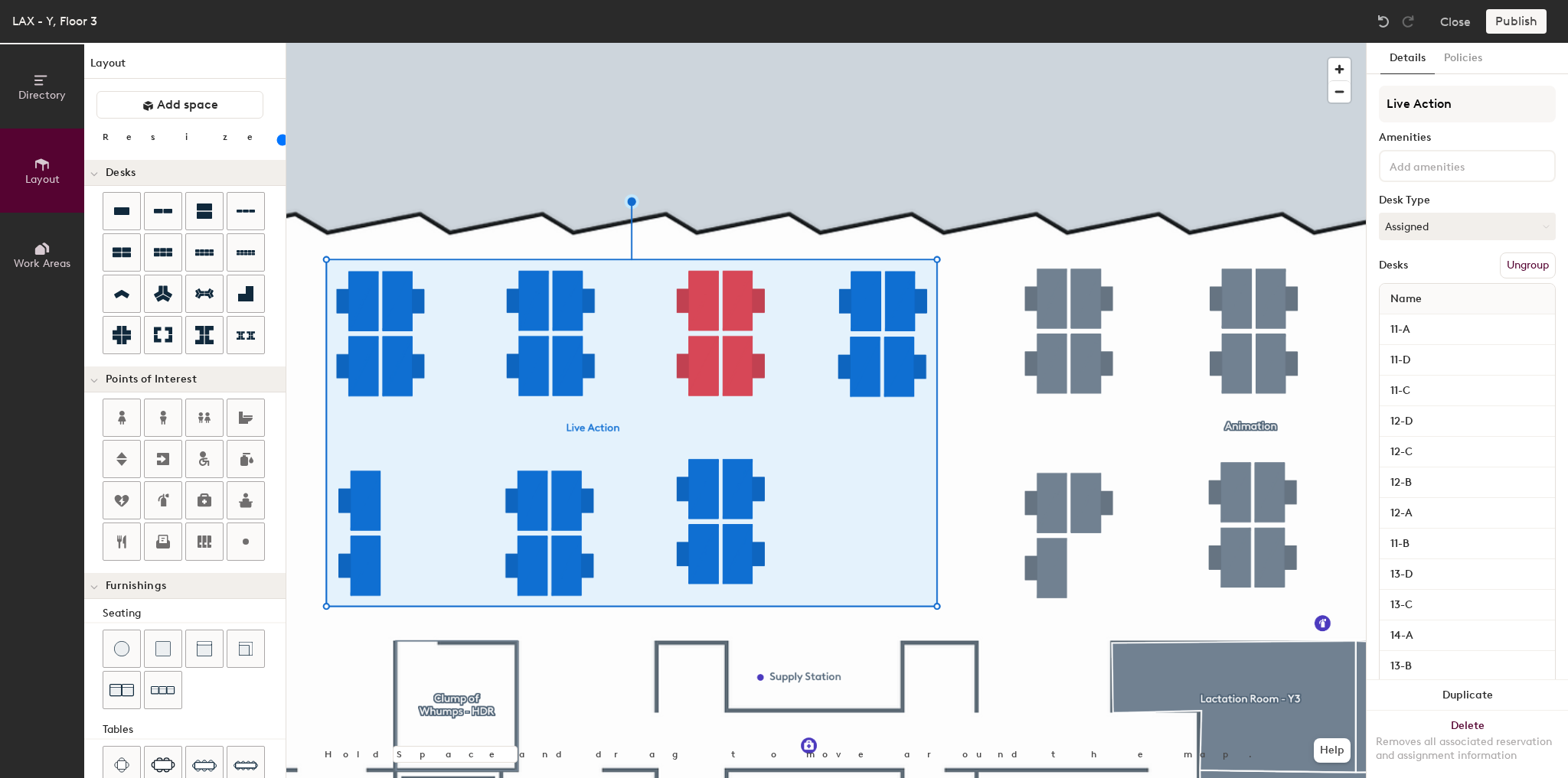
click at [971, 42] on div at bounding box center [826, 42] width 1080 height 0
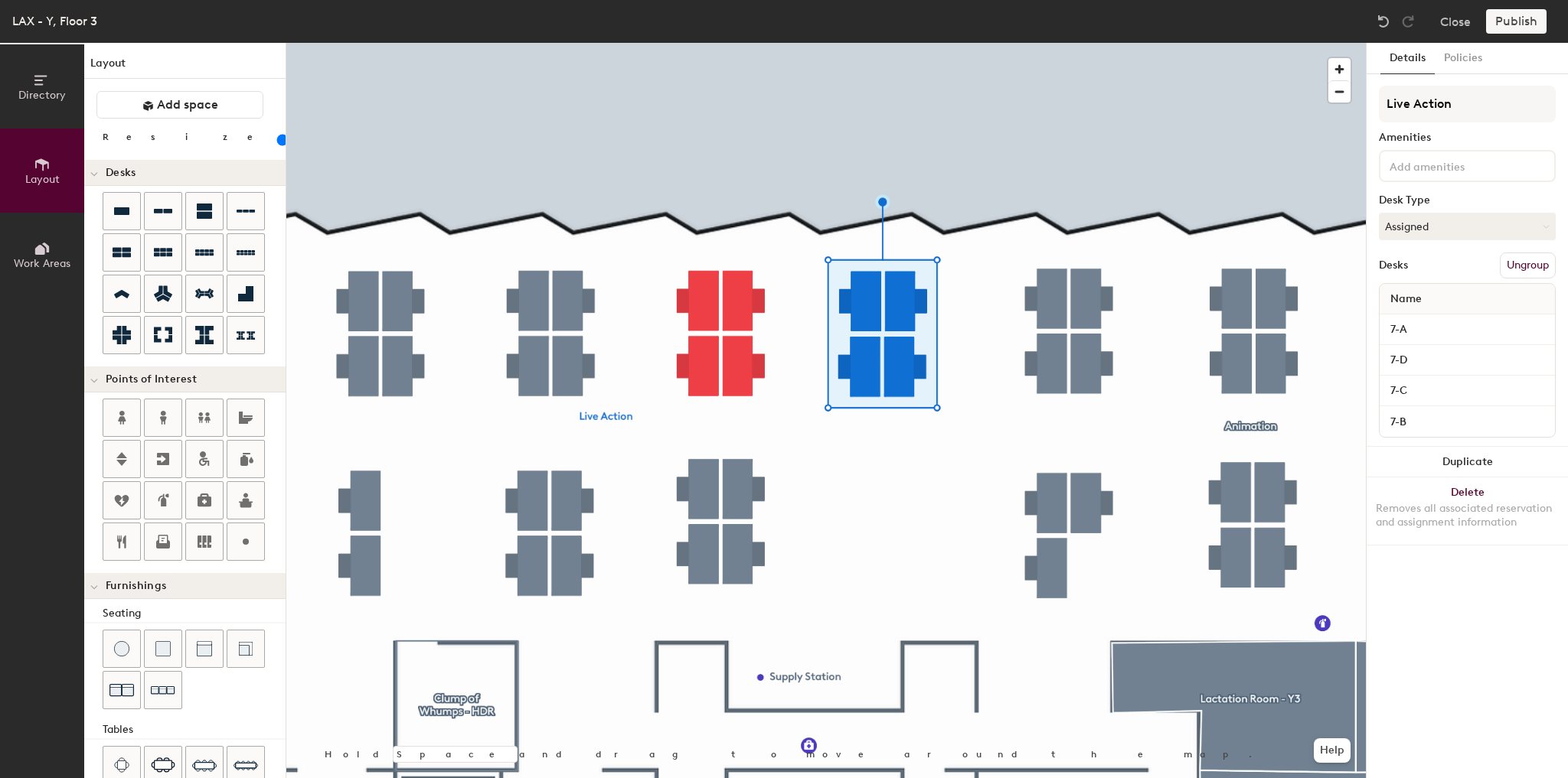
click at [1511, 252] on button "Ungroup" at bounding box center [1527, 265] width 56 height 26
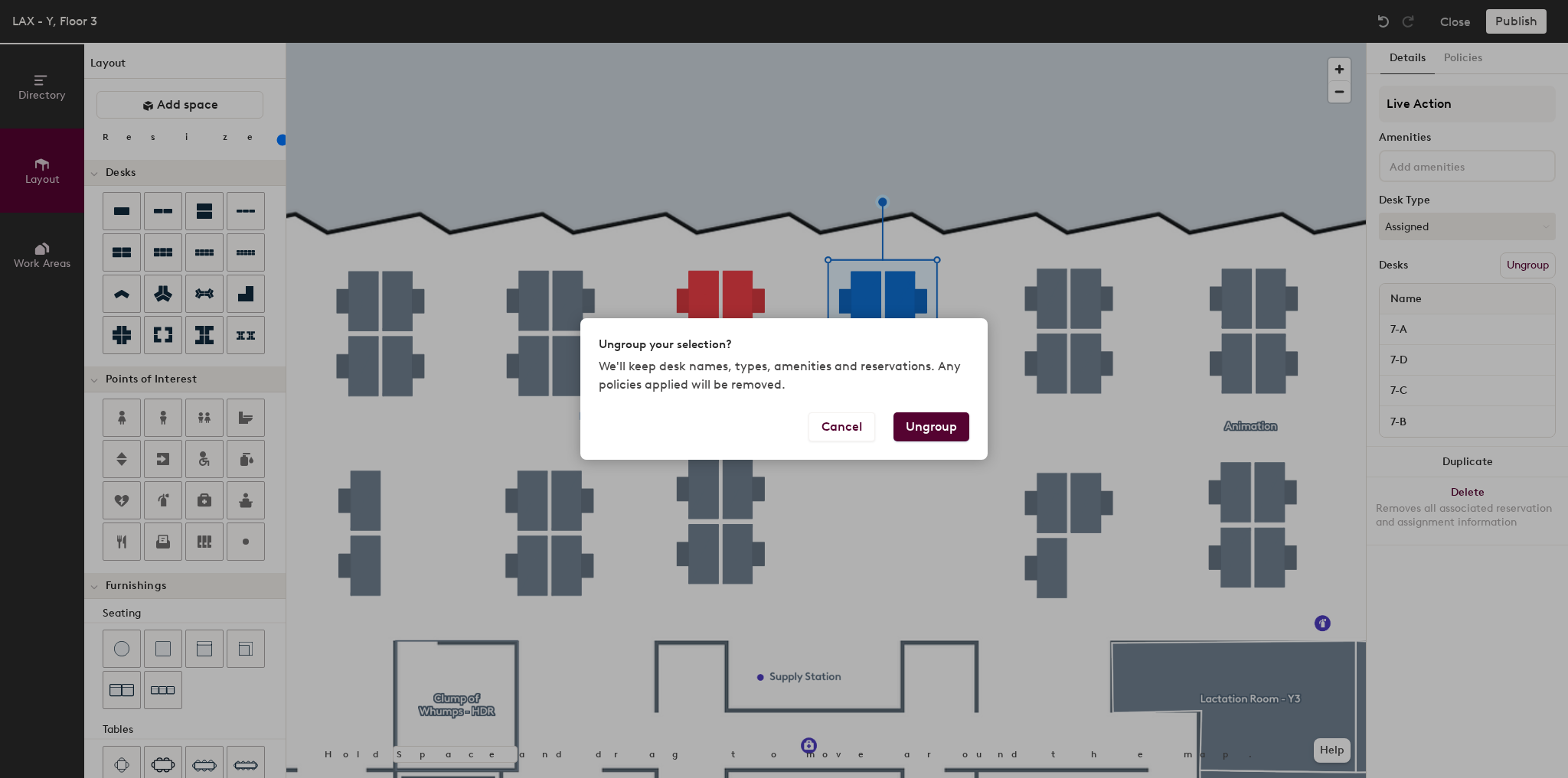
click at [955, 433] on button "Ungroup" at bounding box center [931, 427] width 76 height 29
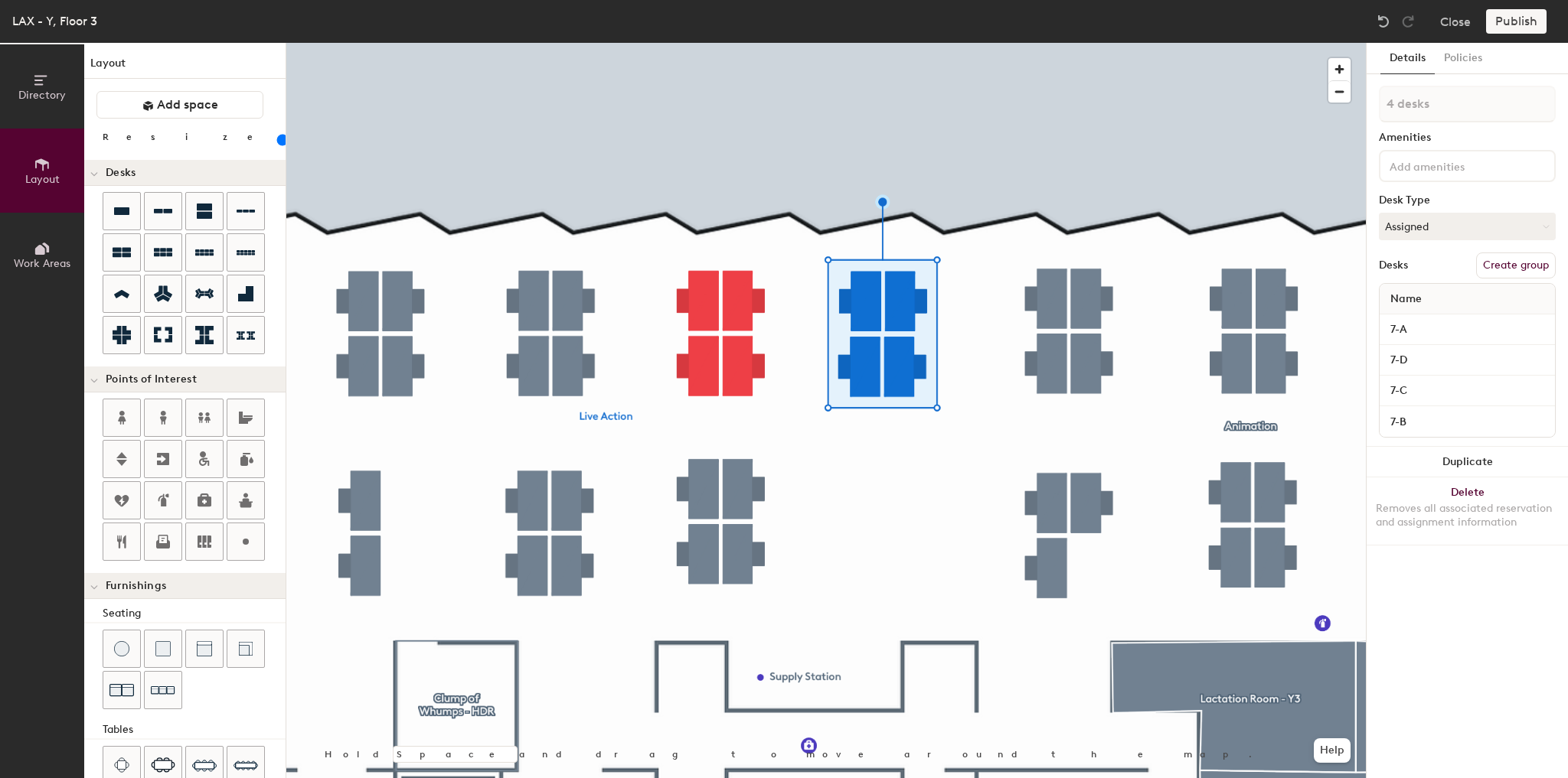
click at [1070, 42] on div at bounding box center [826, 42] width 1080 height 0
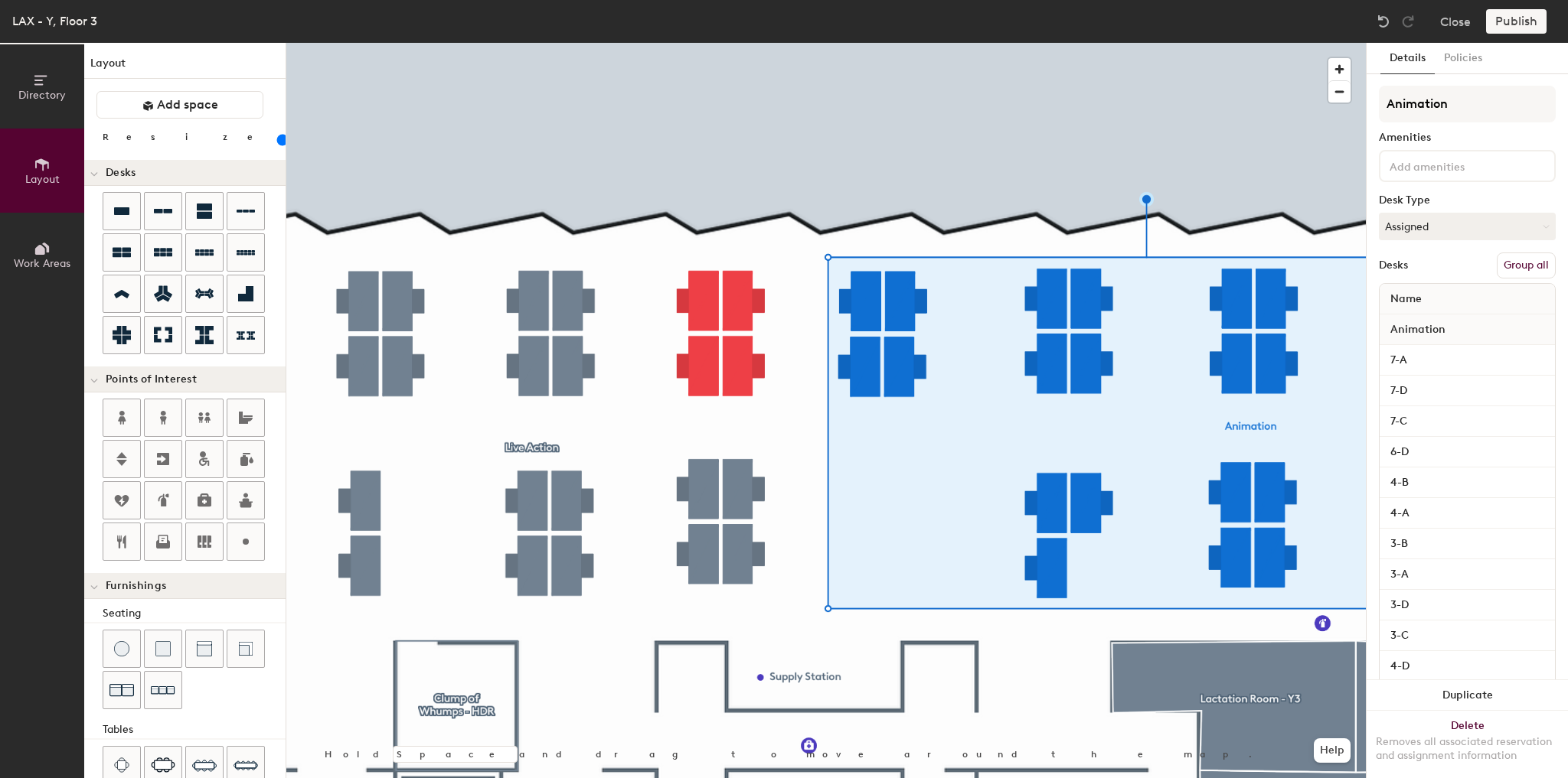
click at [1521, 261] on button "Group all" at bounding box center [1526, 265] width 59 height 26
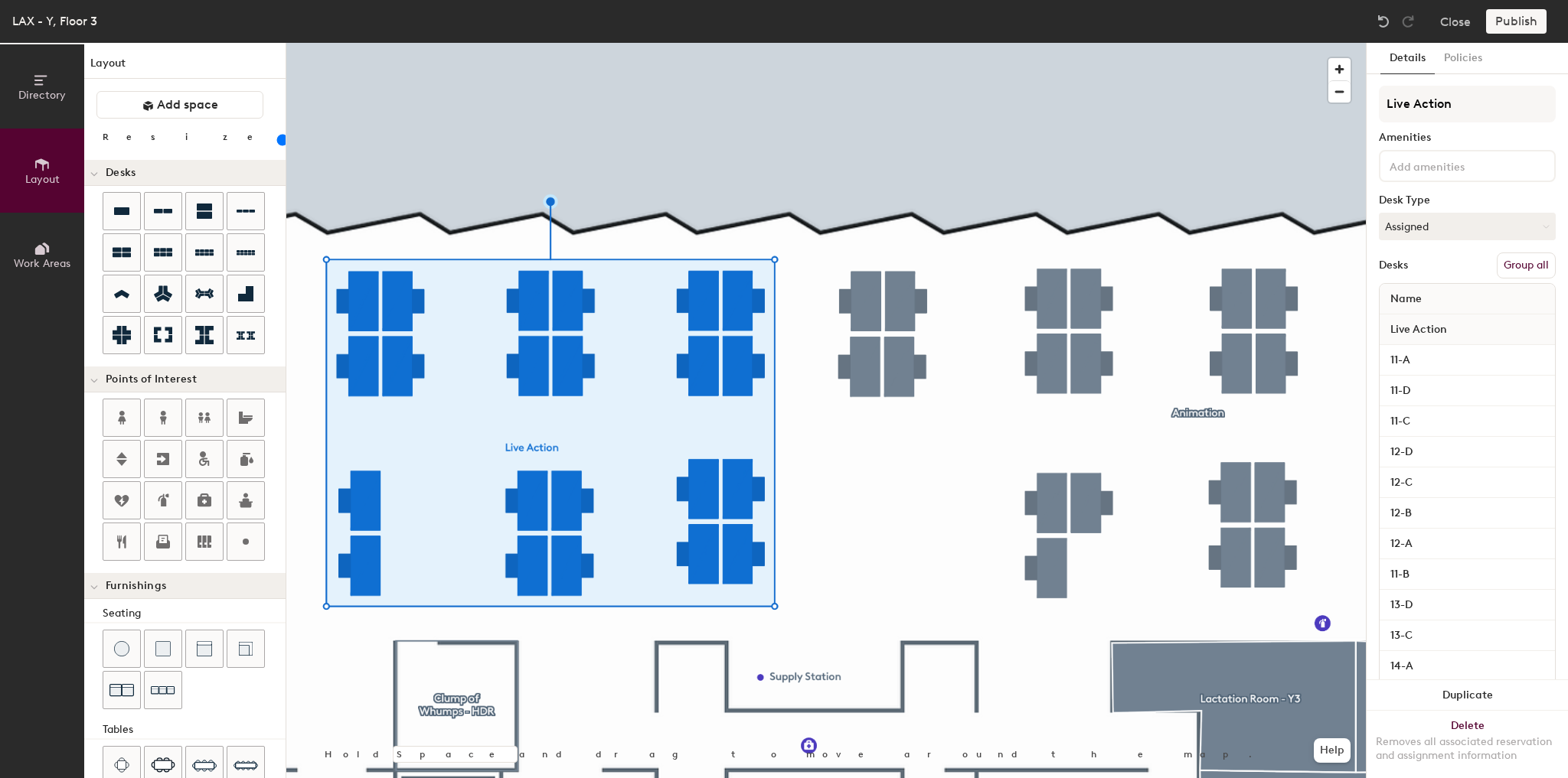
click at [1517, 263] on button "Group all" at bounding box center [1526, 265] width 59 height 26
click at [844, 42] on div at bounding box center [826, 42] width 1080 height 0
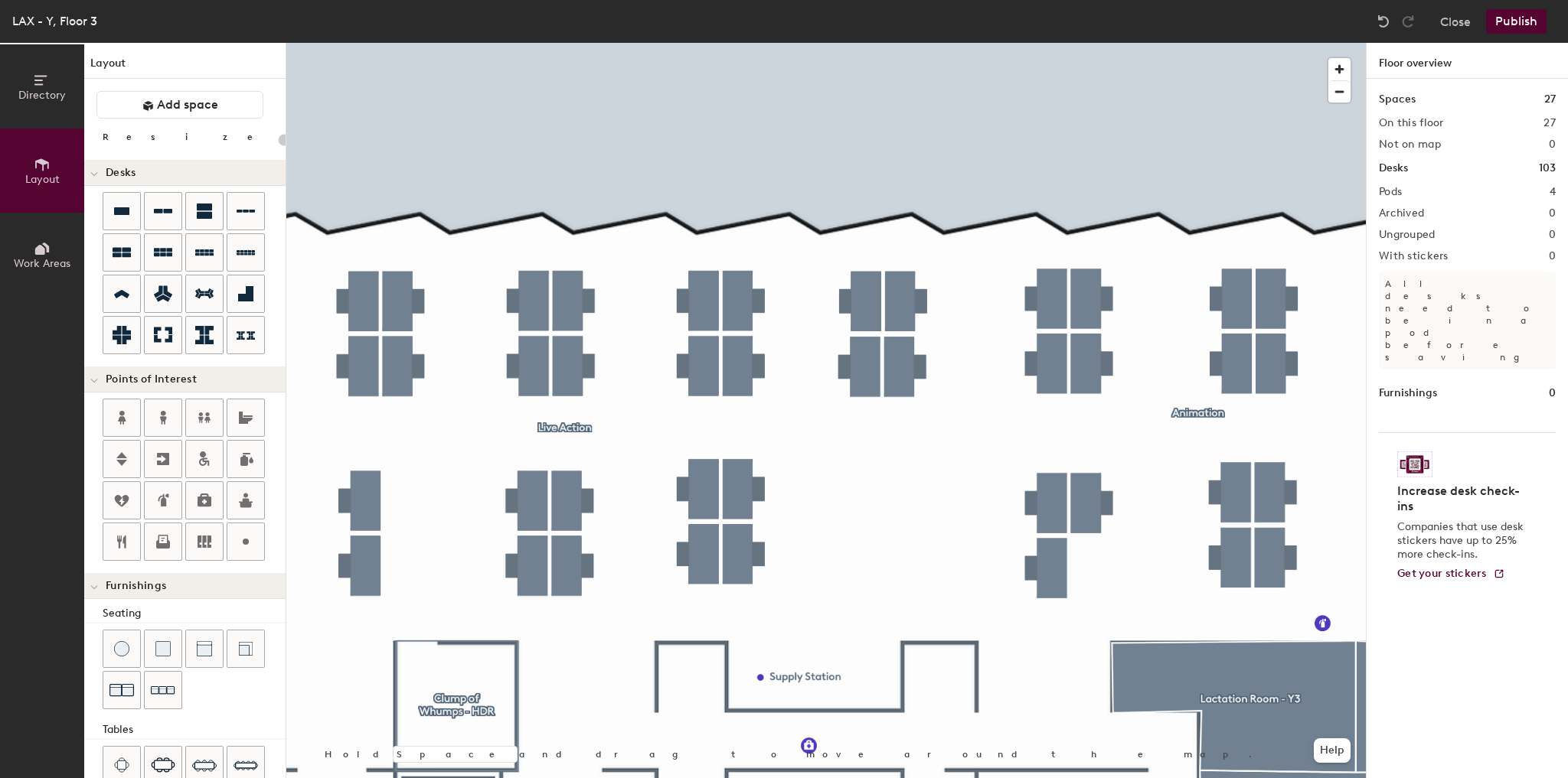
click at [777, 42] on div at bounding box center [826, 42] width 1080 height 0
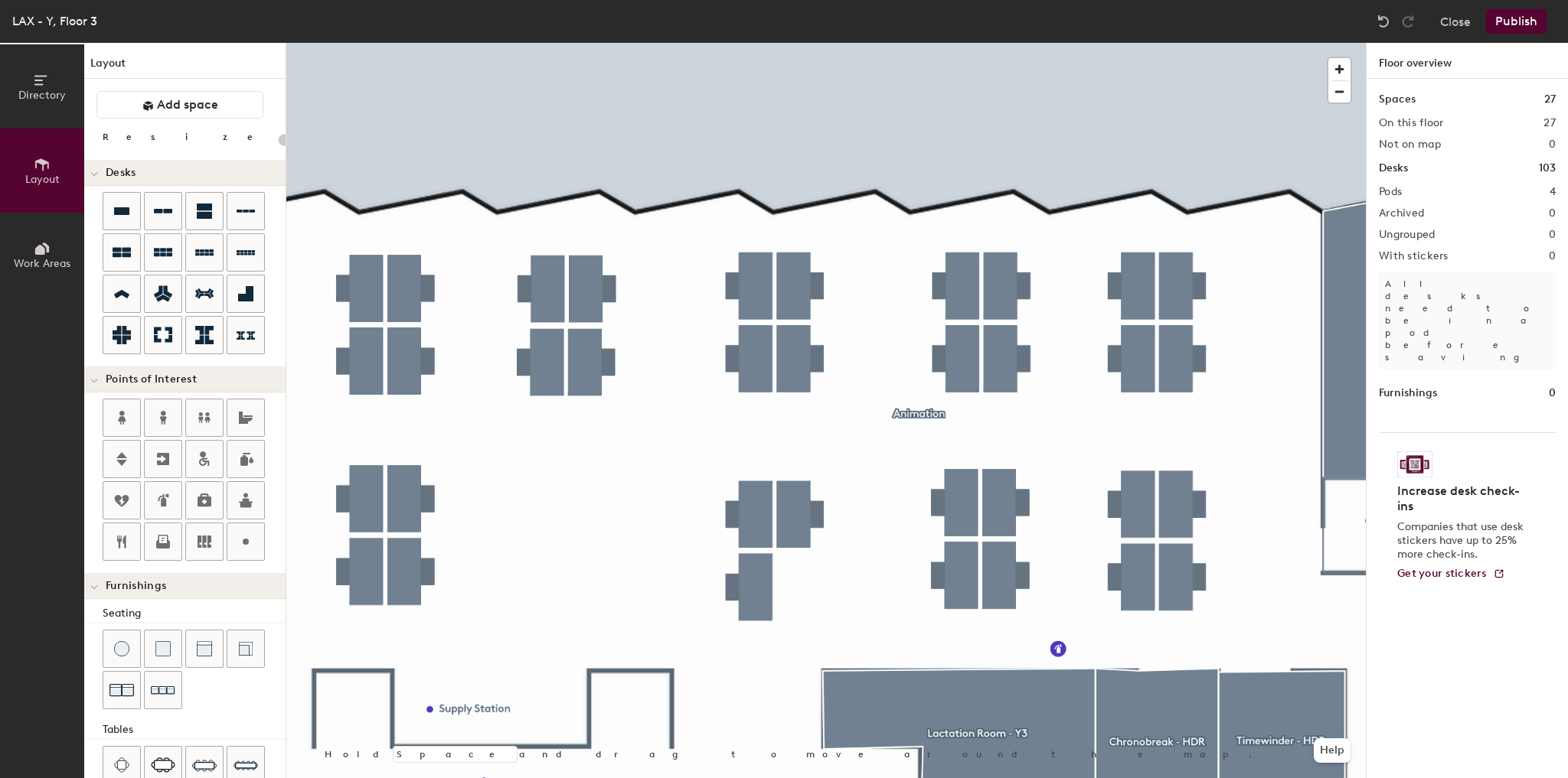
type input "100"
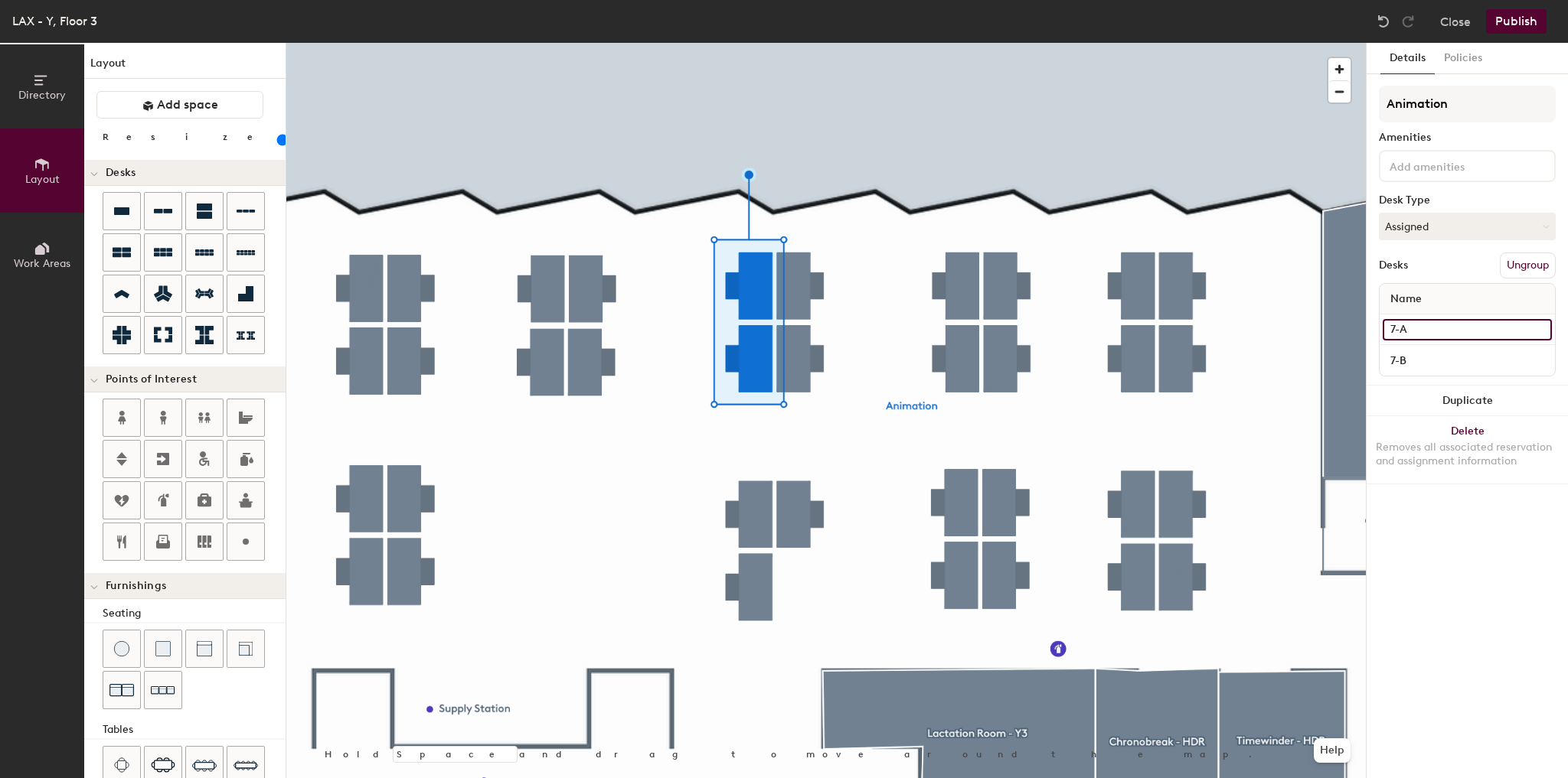
click at [1441, 321] on input "7-A" at bounding box center [1467, 330] width 169 height 21
type input "7-A: Drop-In Shared Desk"
click at [1405, 331] on input "7-A: Drop-In Shared Desk" at bounding box center [1467, 330] width 169 height 21
click at [1441, 532] on div "Details Policies Animation Amenities Desk Type Assigned Desks Ungroup Name z 7-…" at bounding box center [1467, 410] width 202 height 736
click at [1410, 330] on input "z" at bounding box center [1467, 330] width 169 height 21
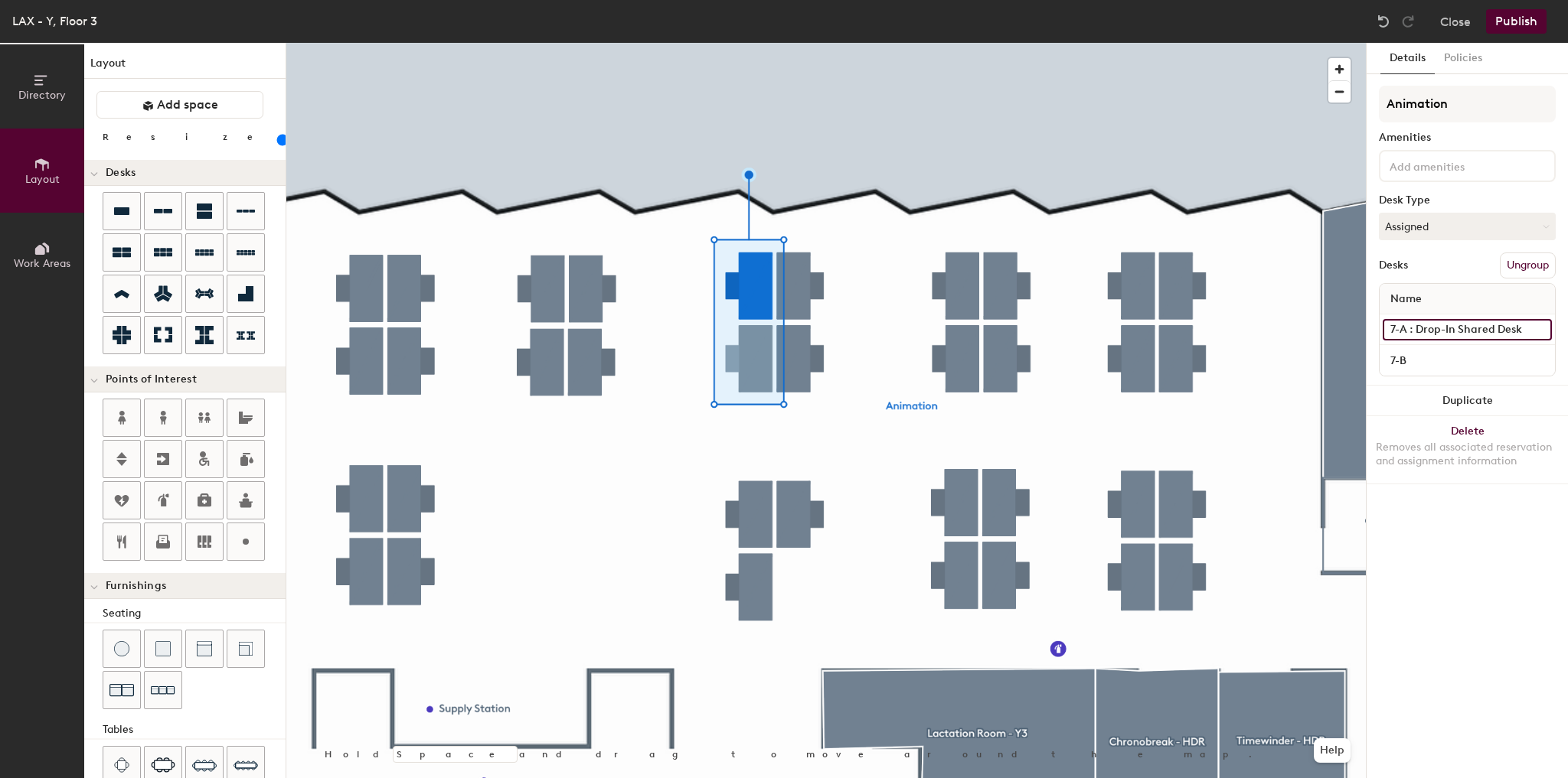
type input "7-A : Drop-In Shared Desk"
click at [1419, 347] on div "7-B" at bounding box center [1467, 360] width 176 height 30
click at [1416, 358] on input "7-B" at bounding box center [1467, 360] width 169 height 21
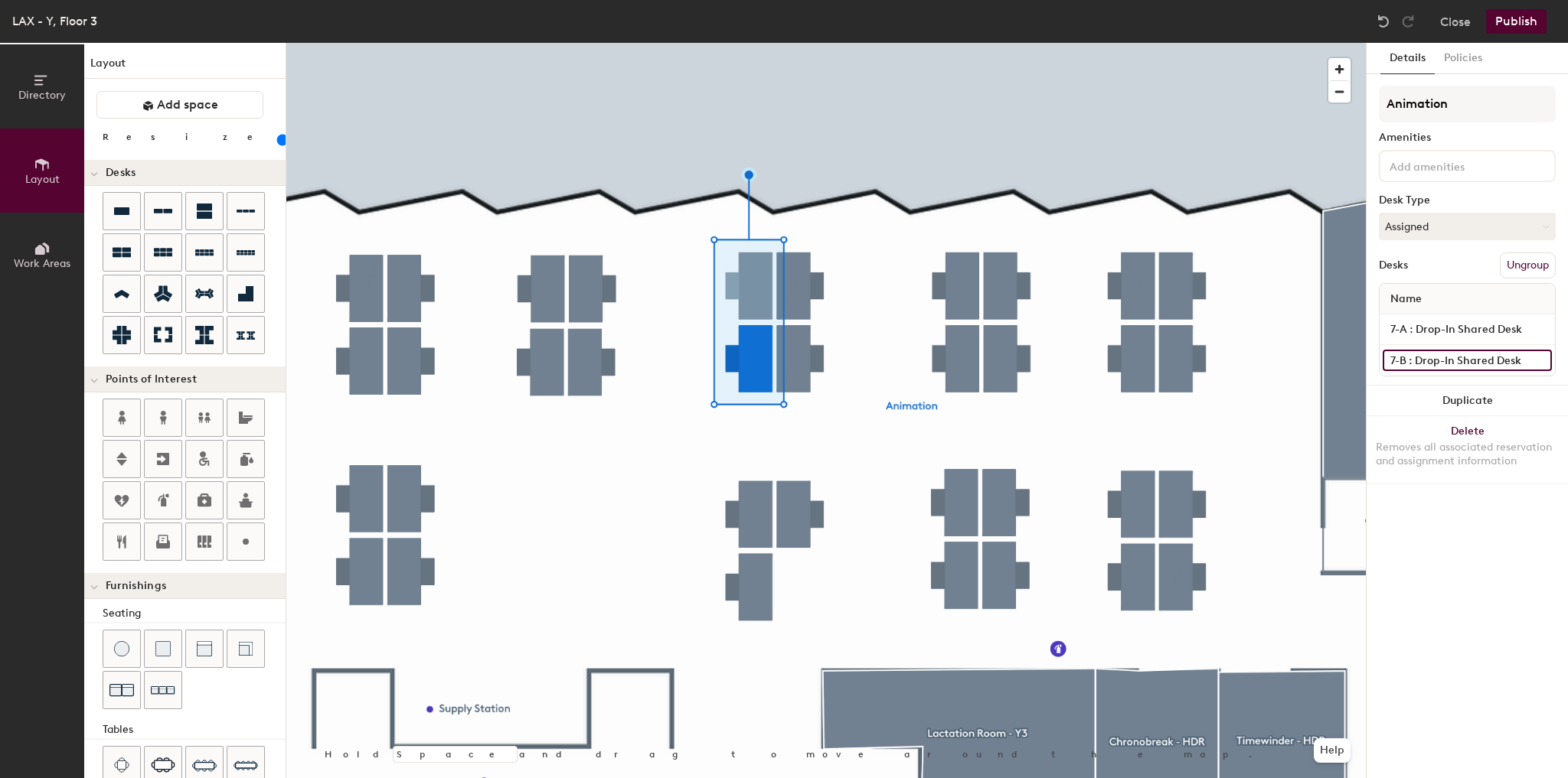
type input "7-B : Drop-In Shared Desk"
click at [865, 42] on div at bounding box center [826, 42] width 1080 height 0
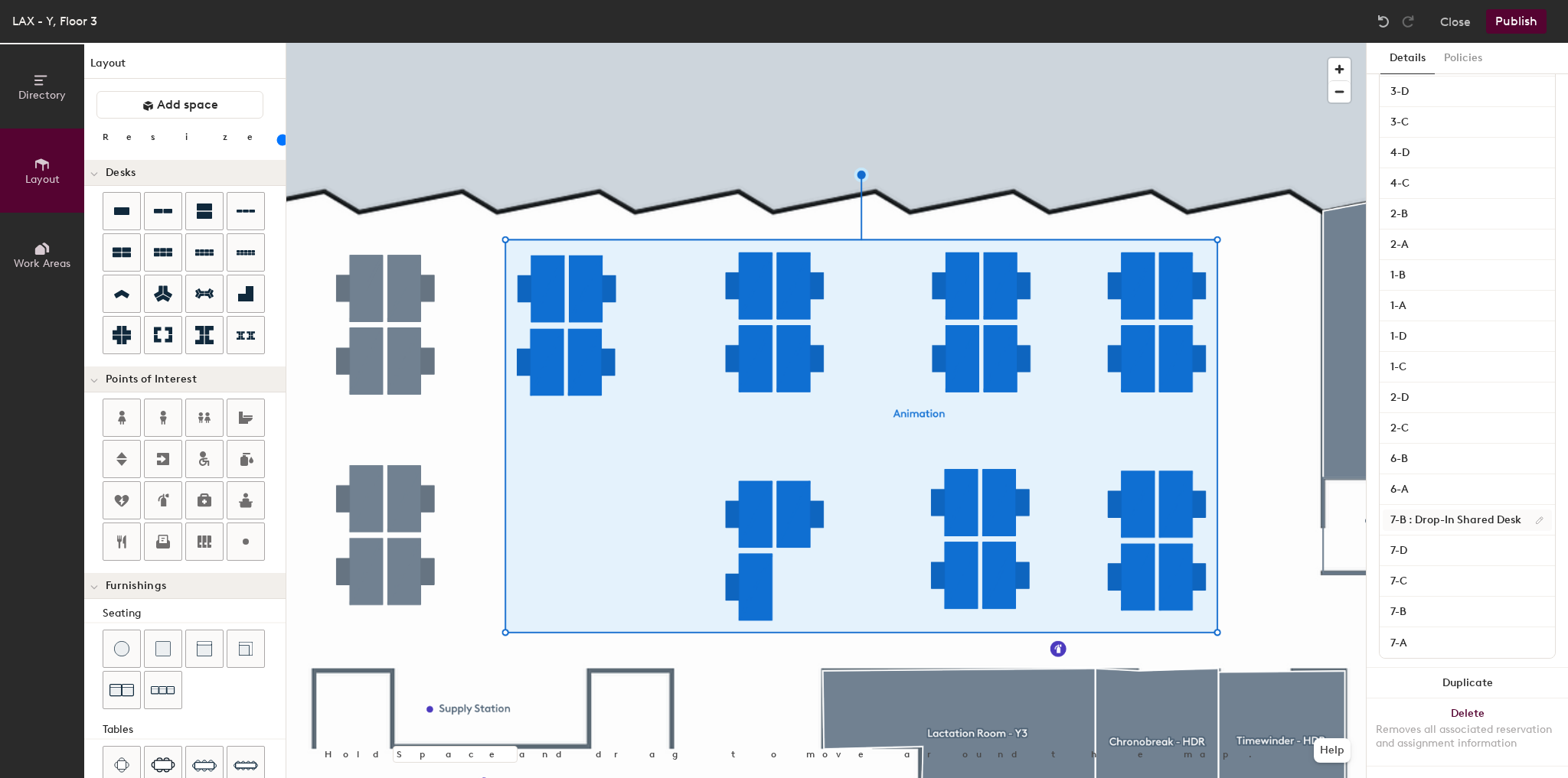
scroll to position [495, 0]
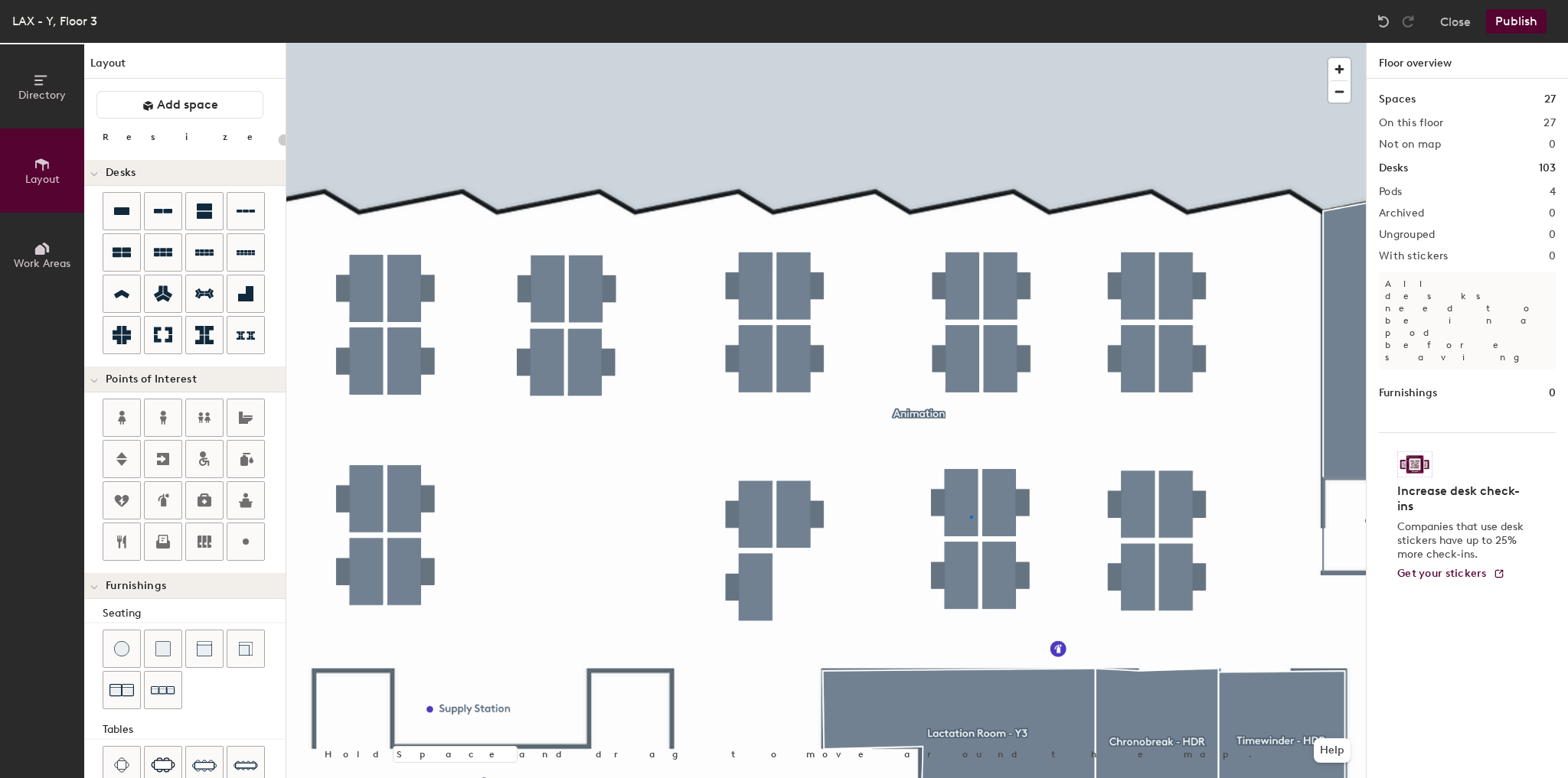
click at [970, 42] on div at bounding box center [826, 42] width 1080 height 0
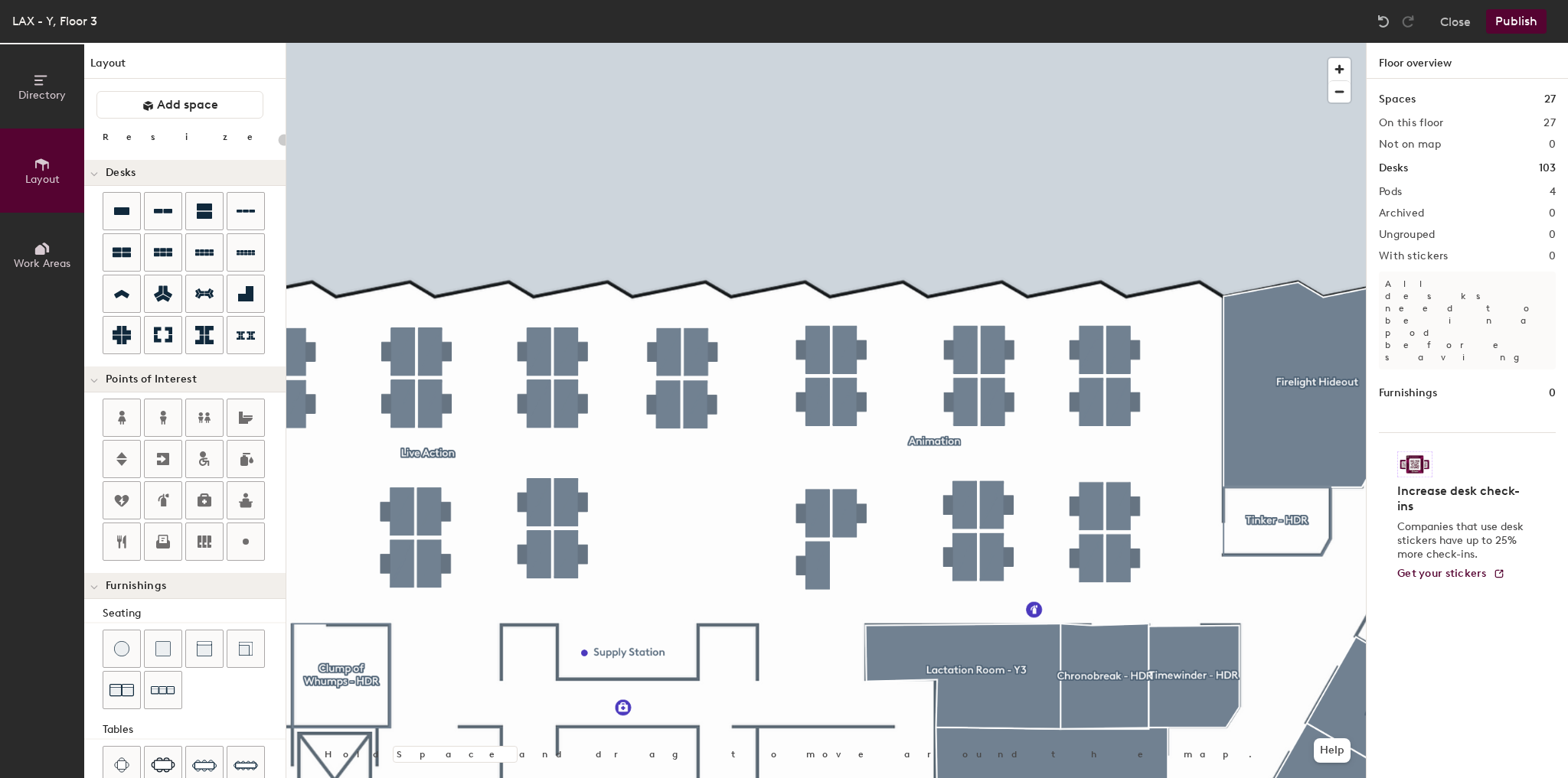
click at [1520, 12] on button "Publish" at bounding box center [1516, 21] width 60 height 24
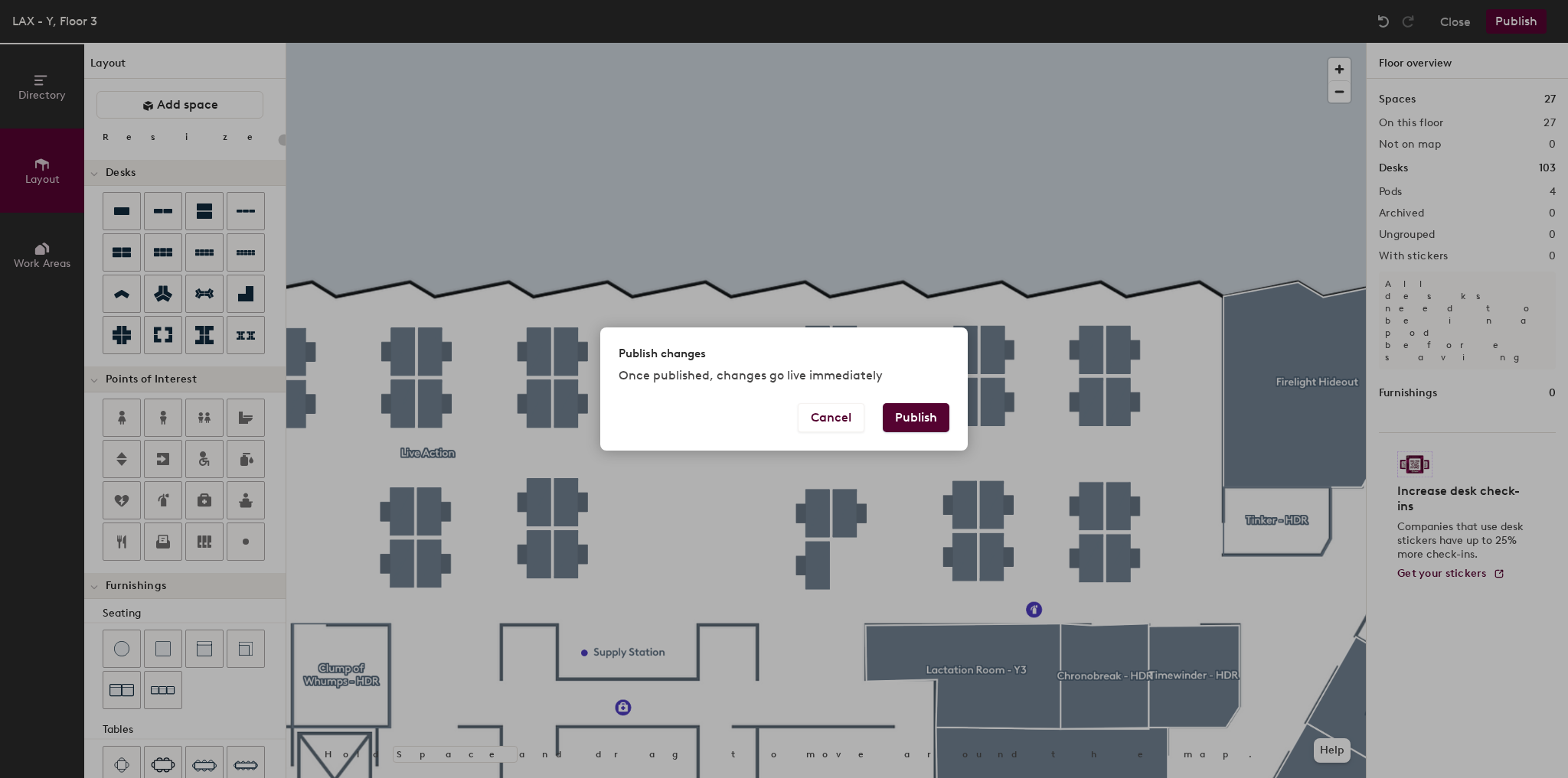
click at [914, 421] on button "Publish" at bounding box center [916, 418] width 67 height 29
type input "20"
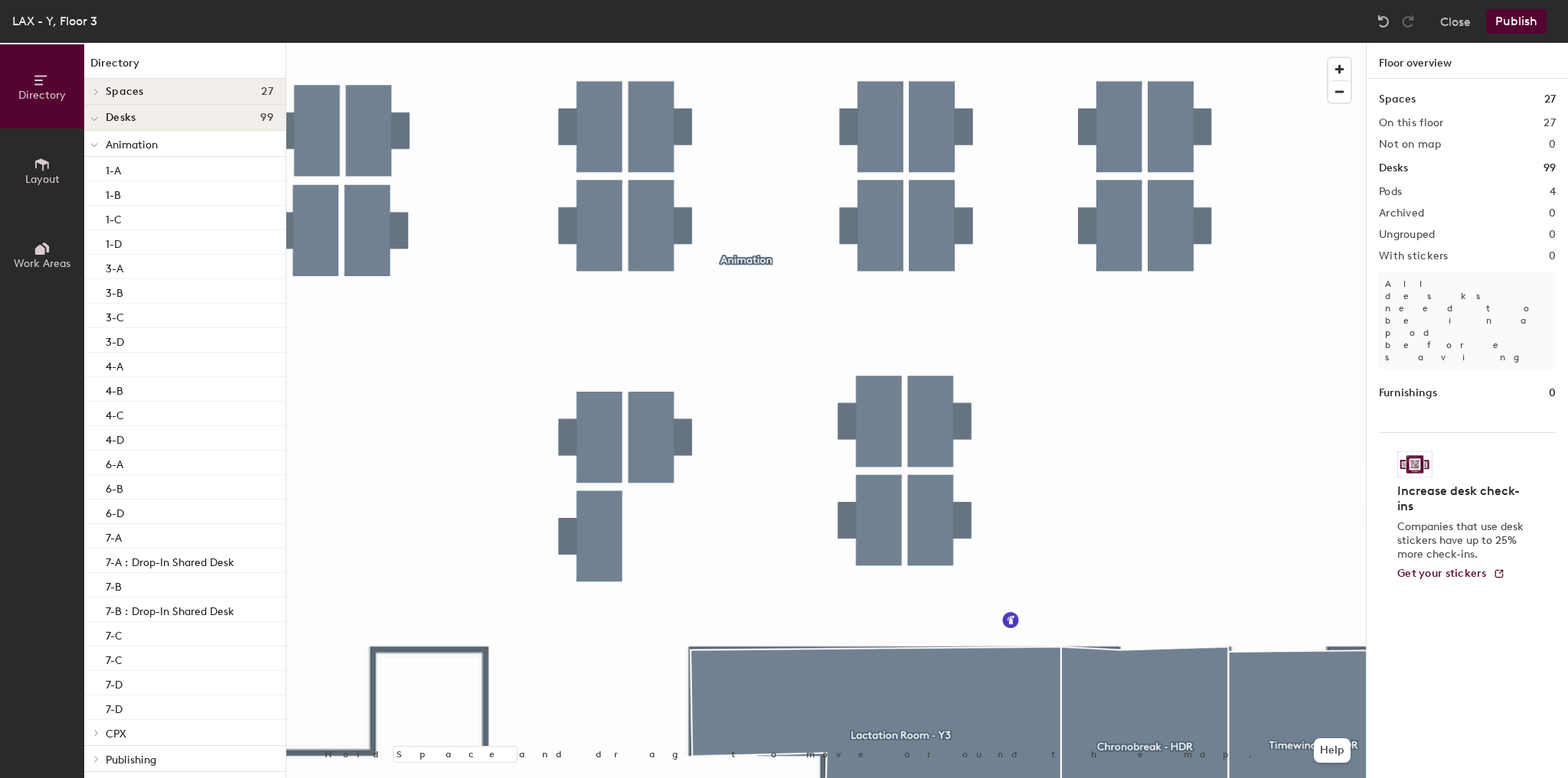
click at [1512, 26] on button "Publish" at bounding box center [1516, 21] width 60 height 24
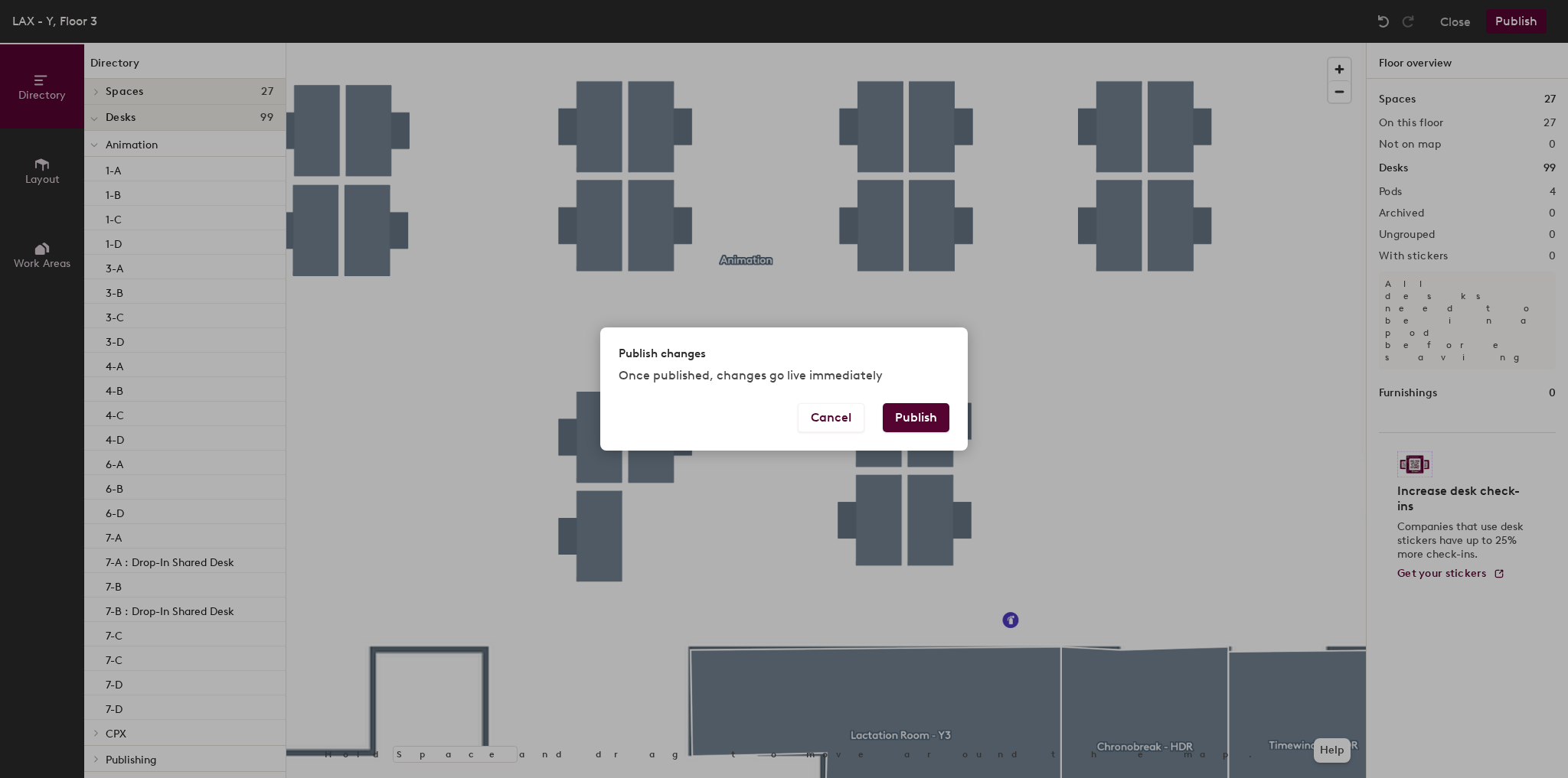
click at [931, 415] on button "Publish" at bounding box center [916, 418] width 67 height 29
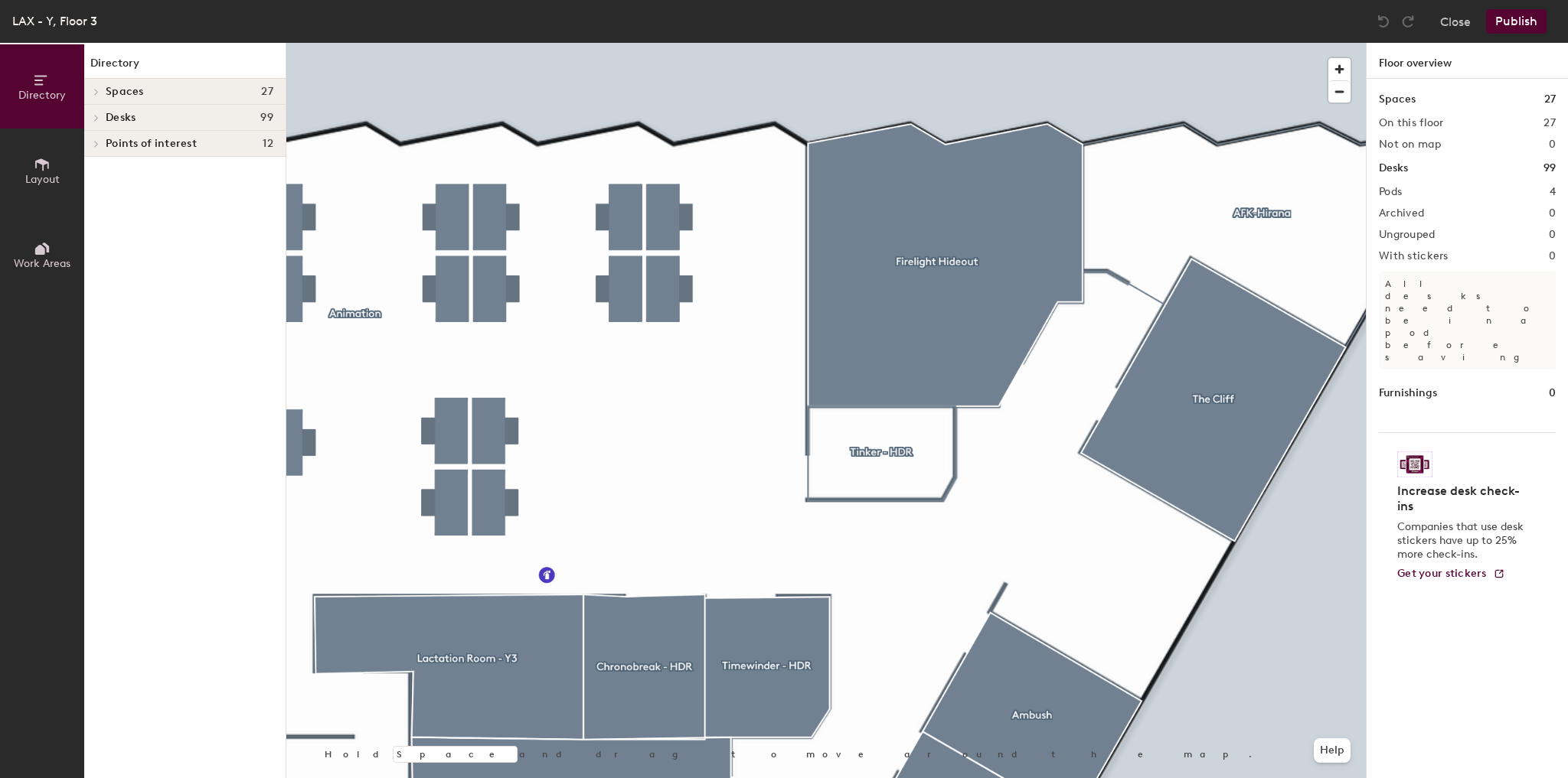
click at [44, 179] on span "Layout" at bounding box center [42, 180] width 34 height 13
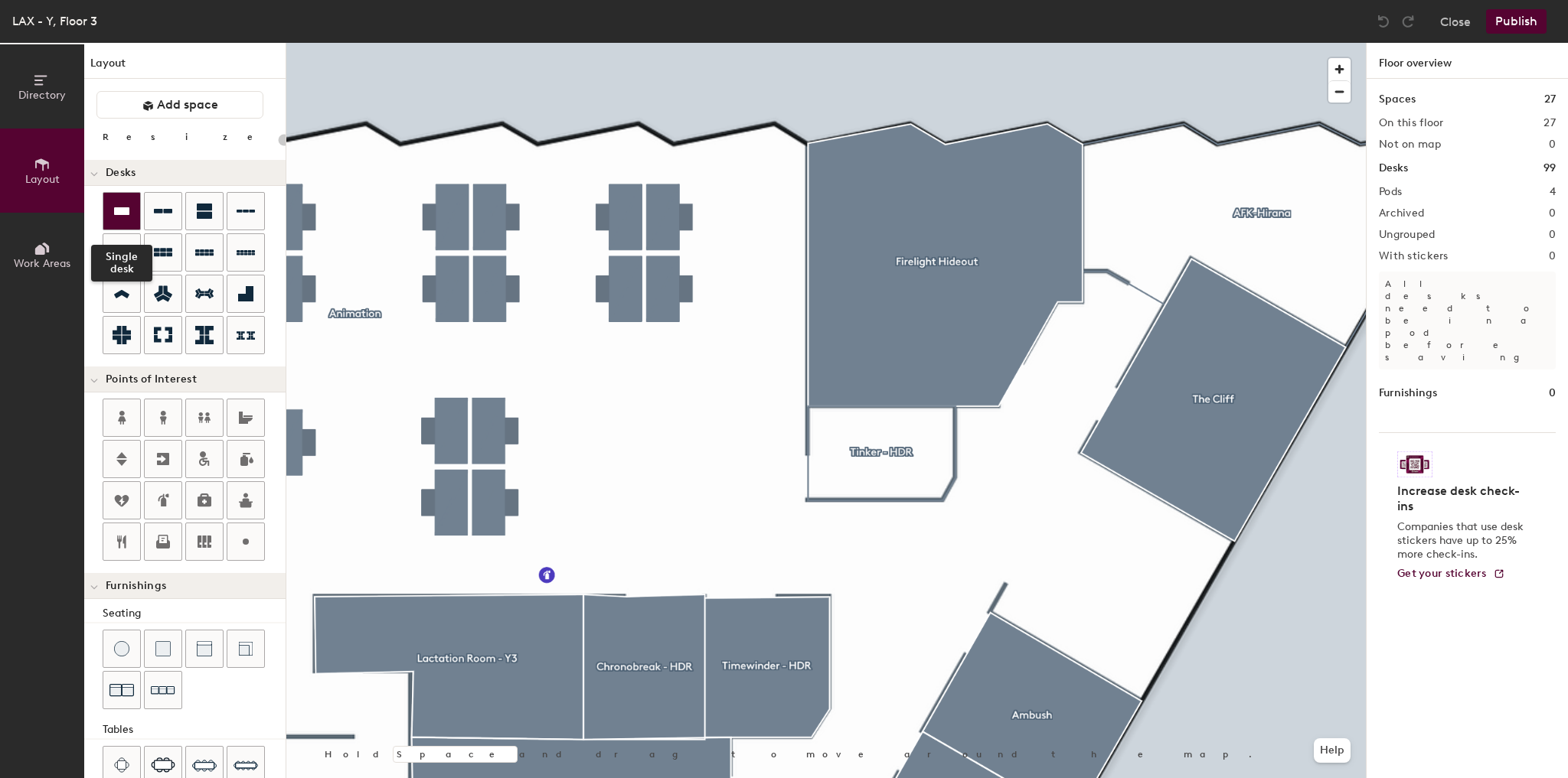
click at [116, 212] on icon at bounding box center [122, 211] width 16 height 7
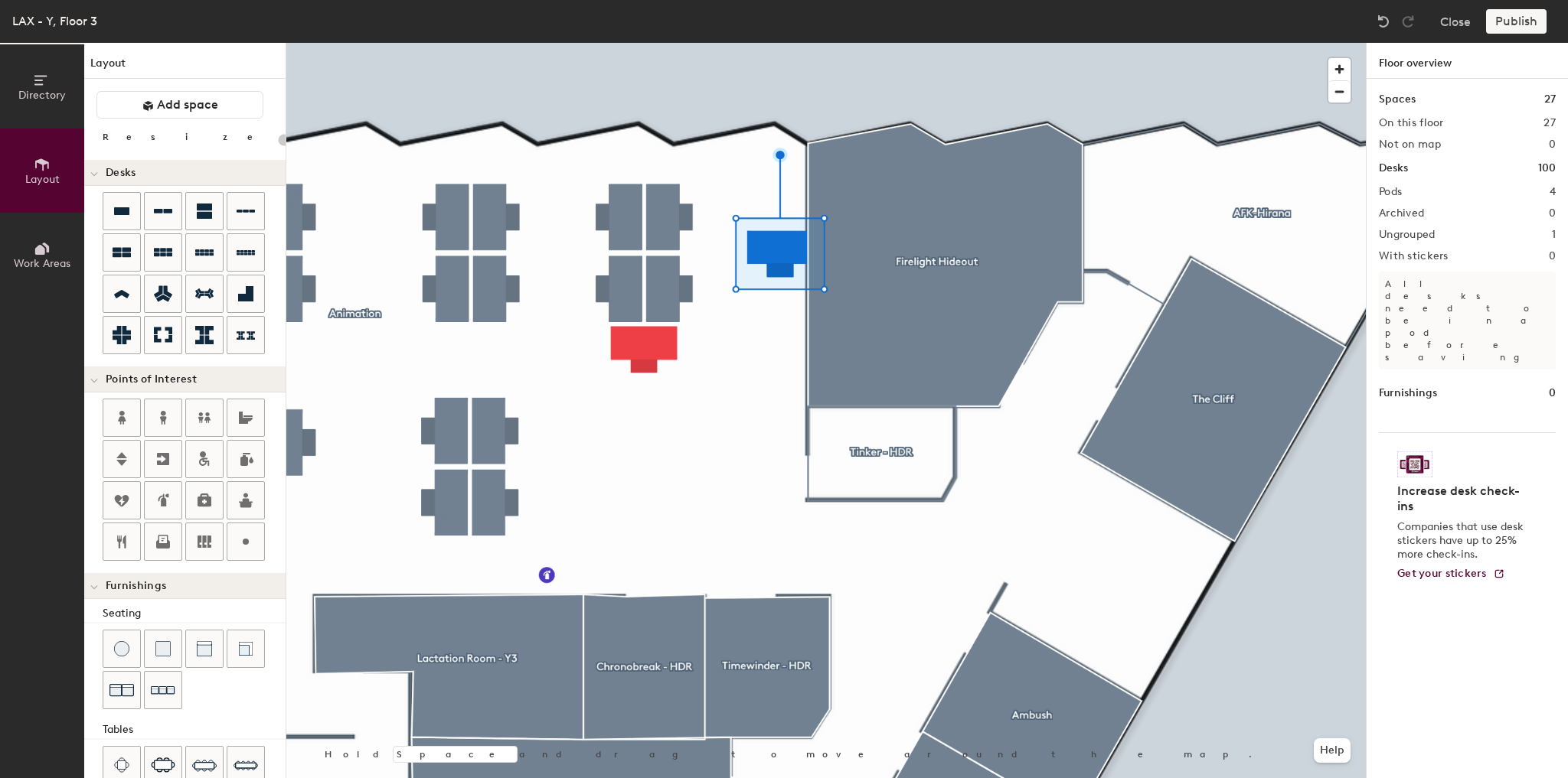
type input "100"
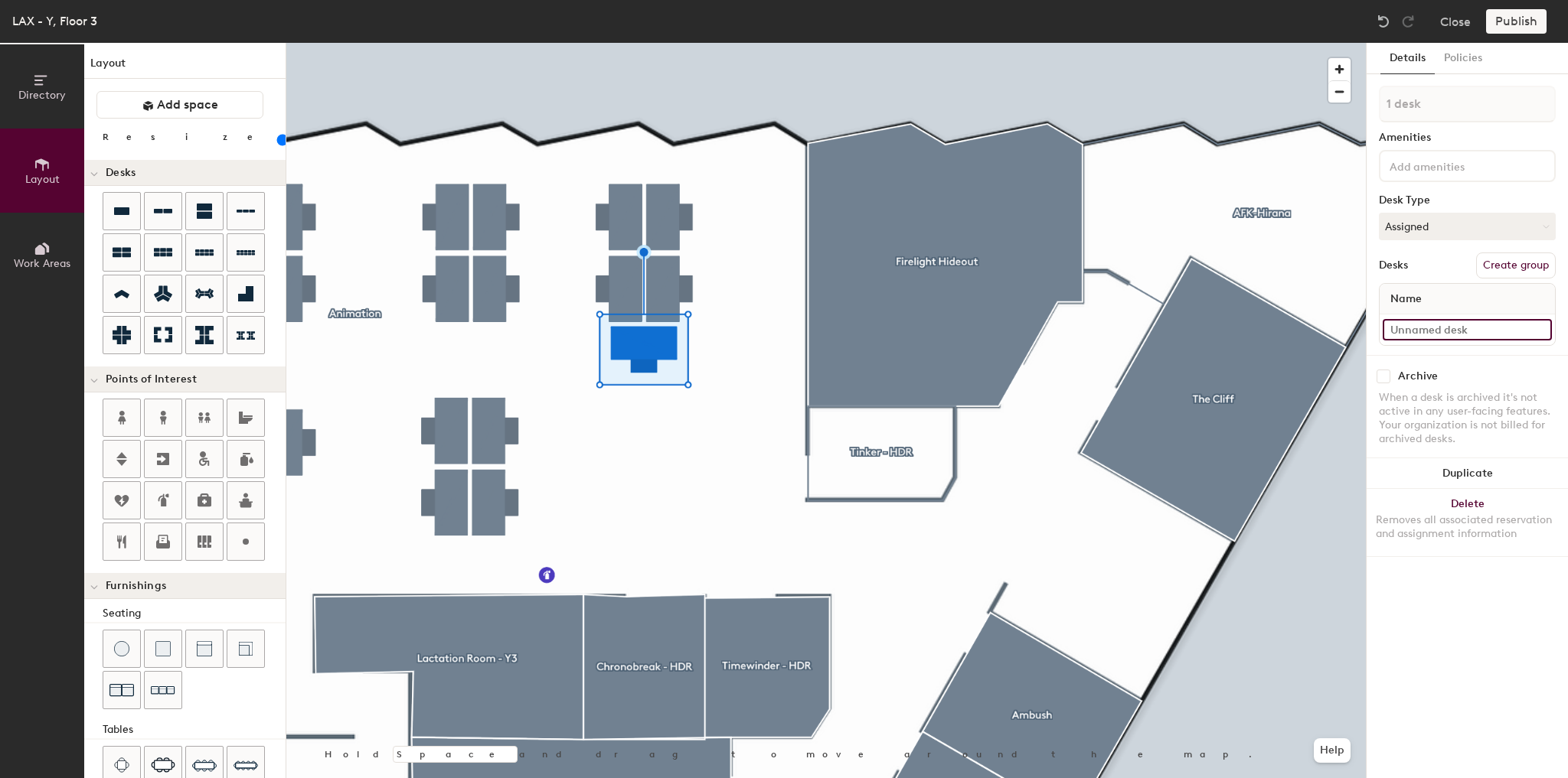
click at [1437, 325] on input at bounding box center [1467, 330] width 169 height 21
click at [1398, 324] on input "10-C" at bounding box center [1467, 330] width 169 height 21
type input "1-C"
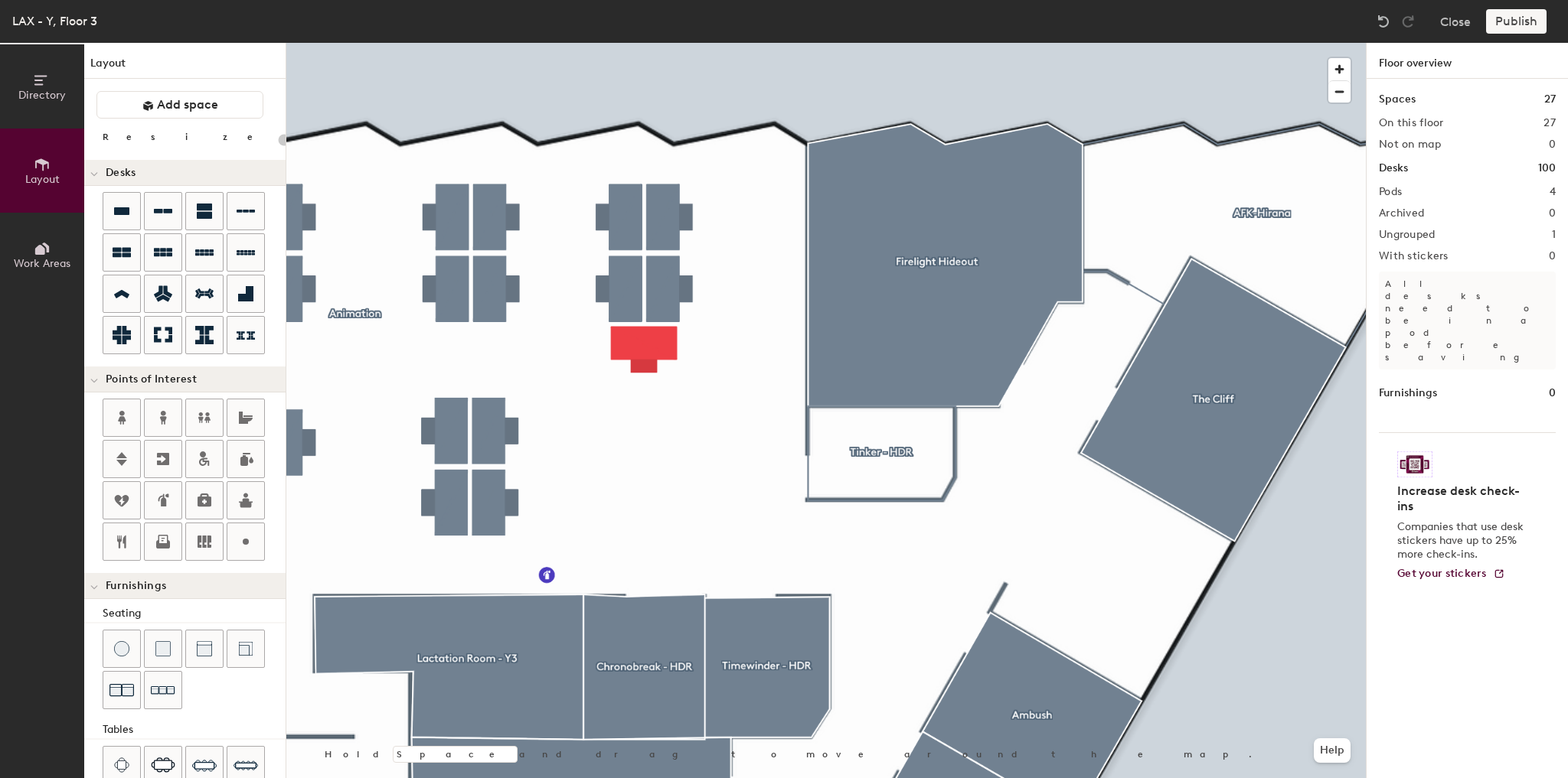
type input "100"
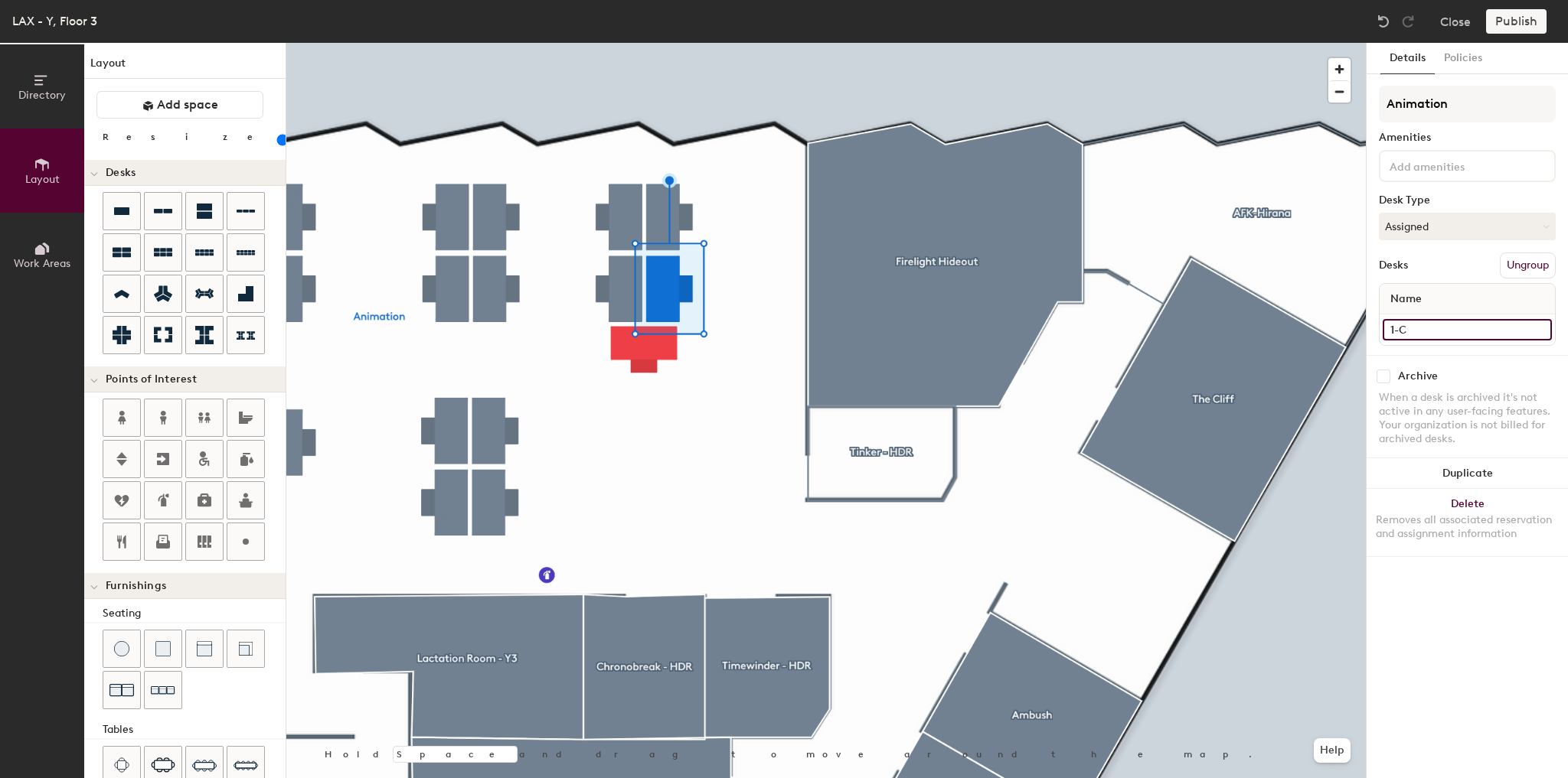
click at [1408, 327] on input "1-C" at bounding box center [1467, 330] width 169 height 21
type input "1-D"
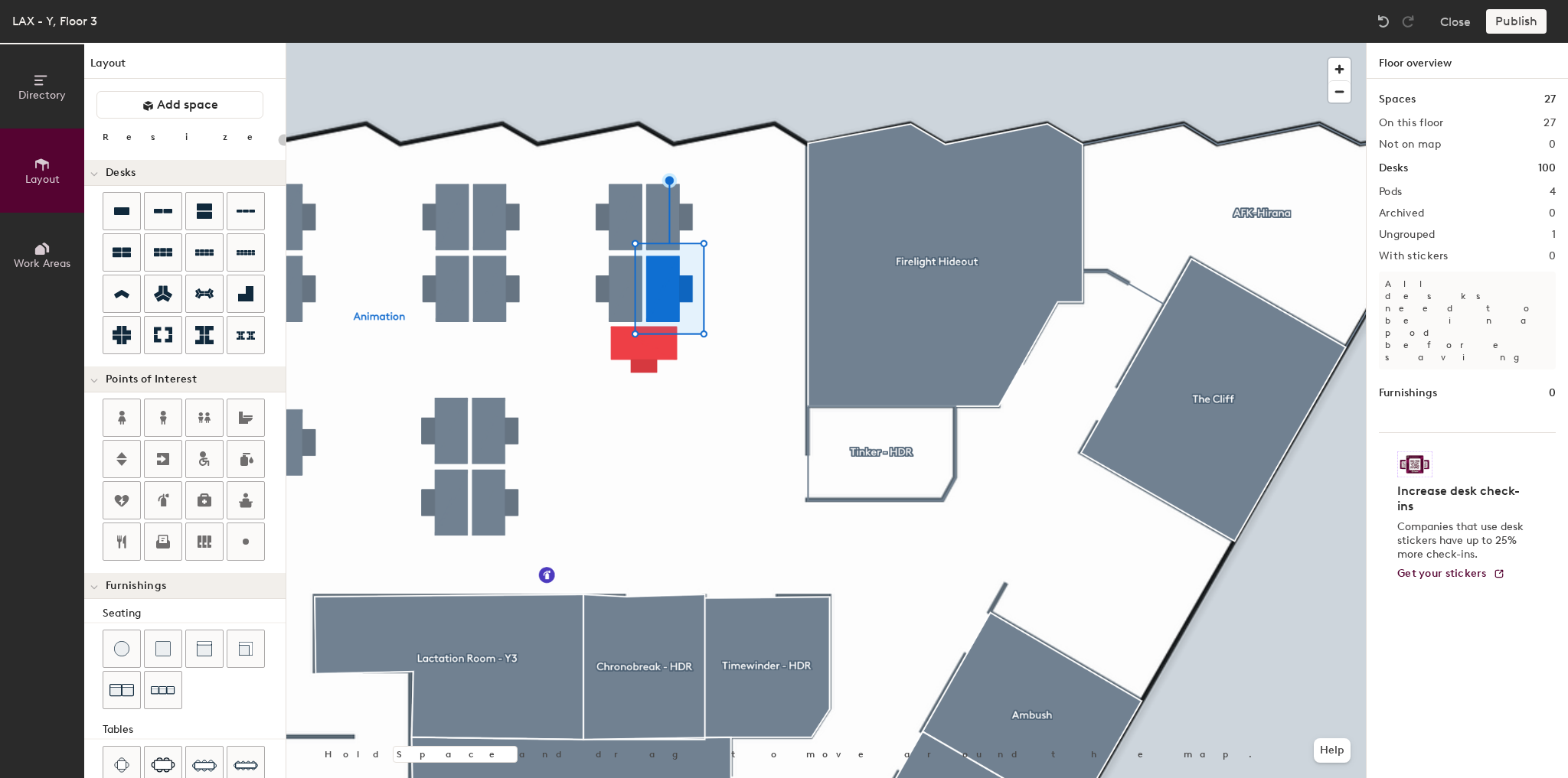
type input "100"
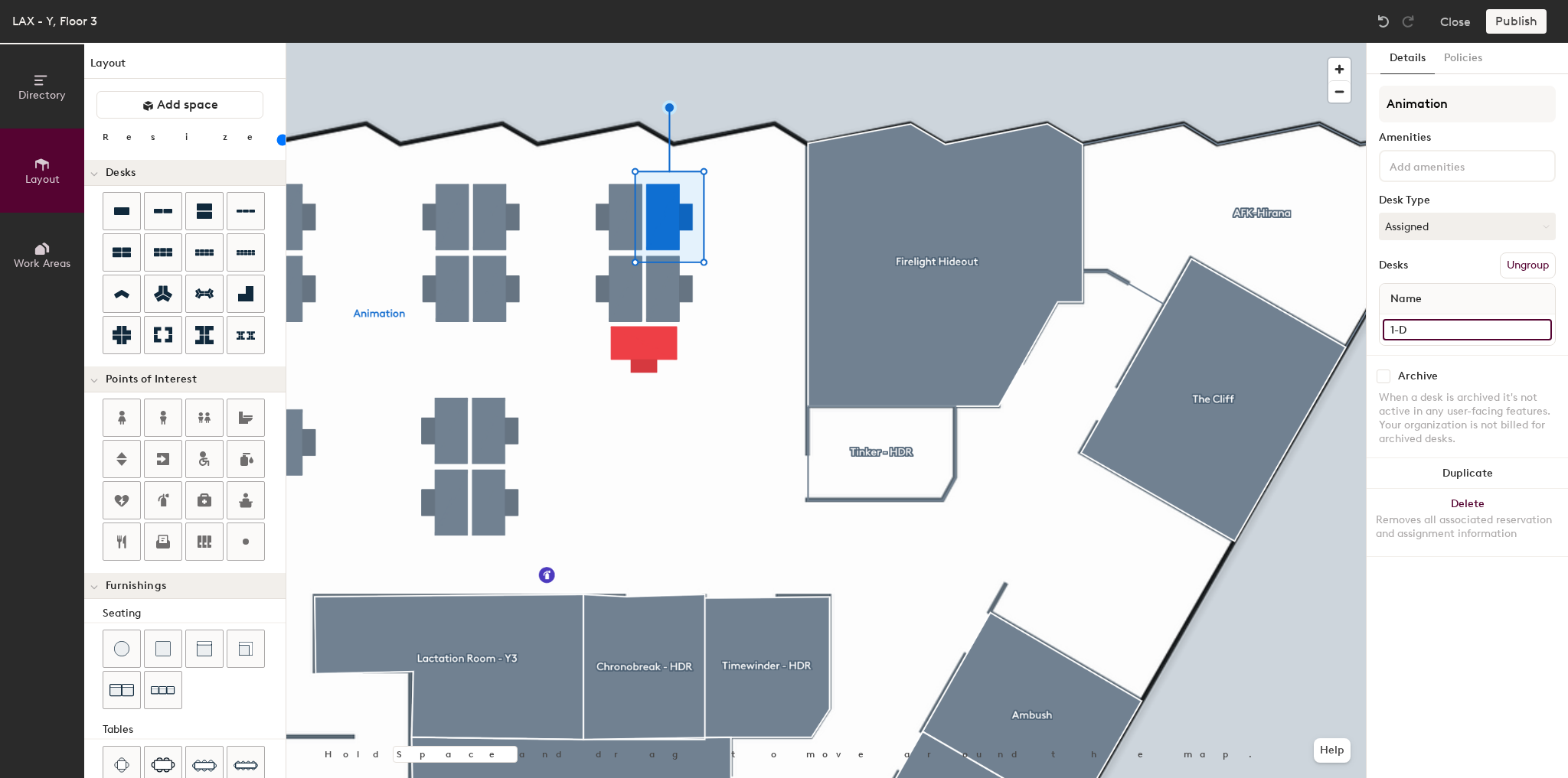
click at [1425, 331] on input "1-D" at bounding box center [1467, 330] width 169 height 21
type input "1-E"
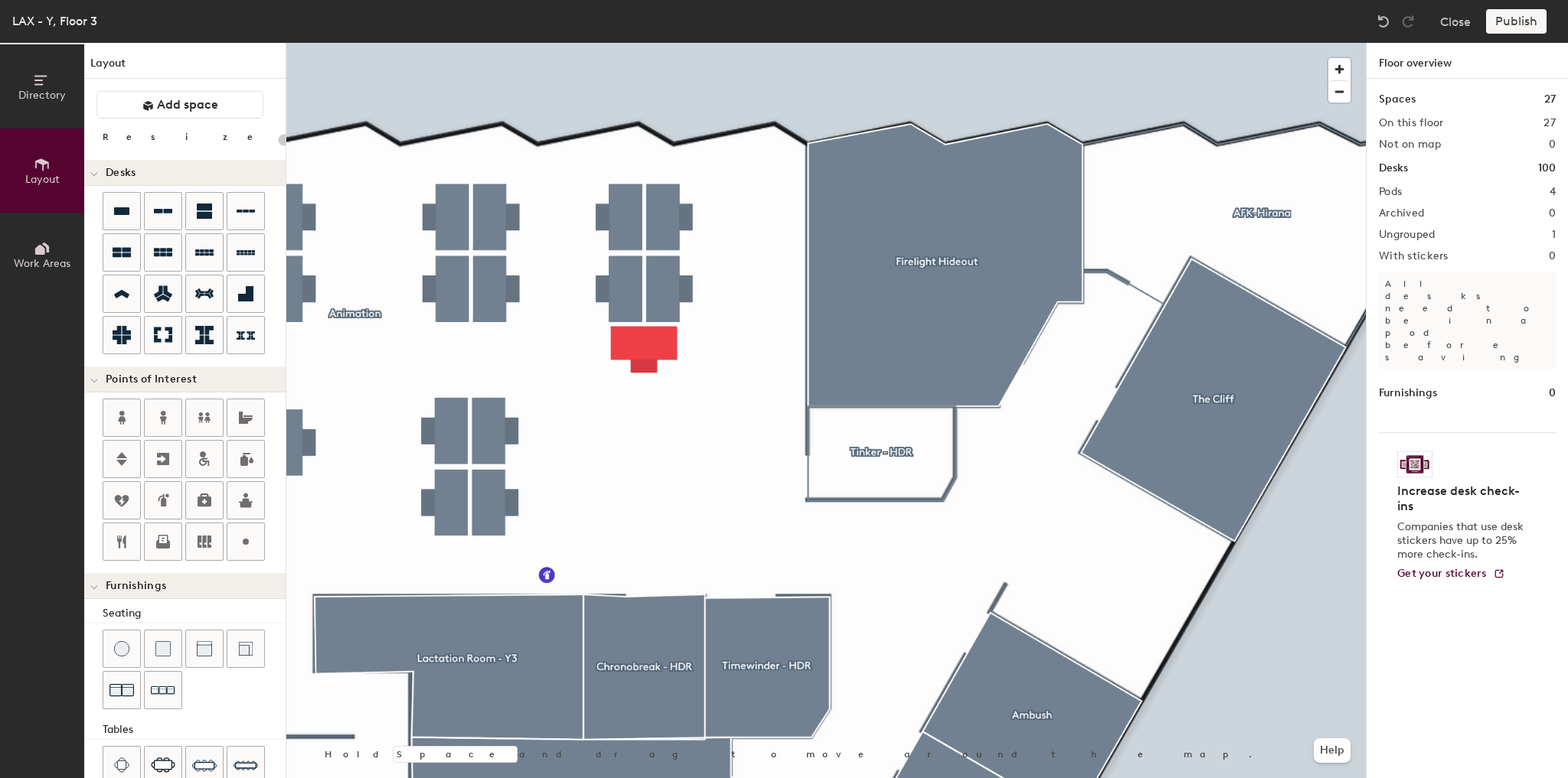
click at [667, 42] on div at bounding box center [826, 42] width 1080 height 0
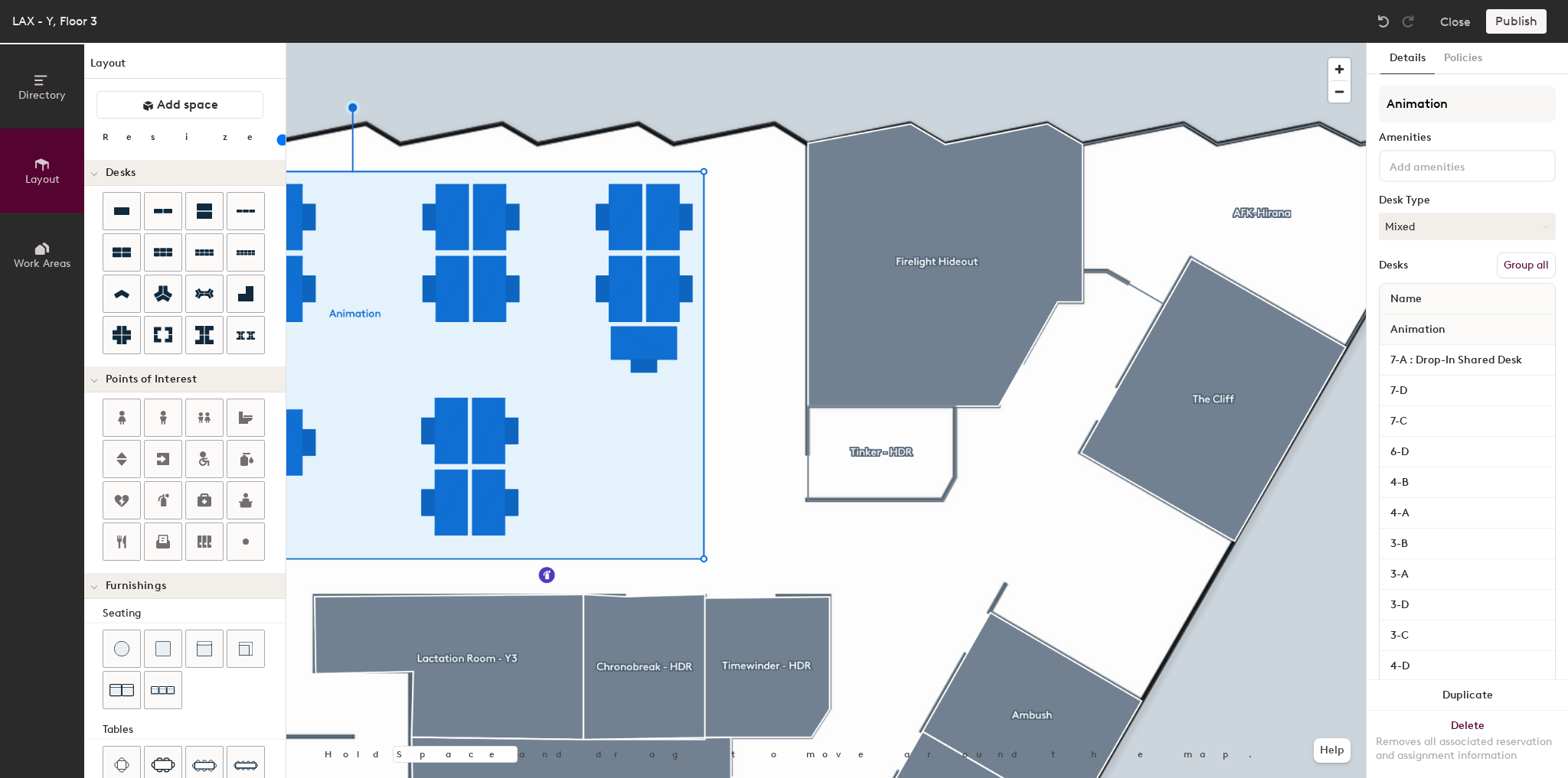
click at [1512, 258] on button "Group all" at bounding box center [1526, 265] width 59 height 26
click at [1512, 28] on button "Publish" at bounding box center [1516, 21] width 60 height 24
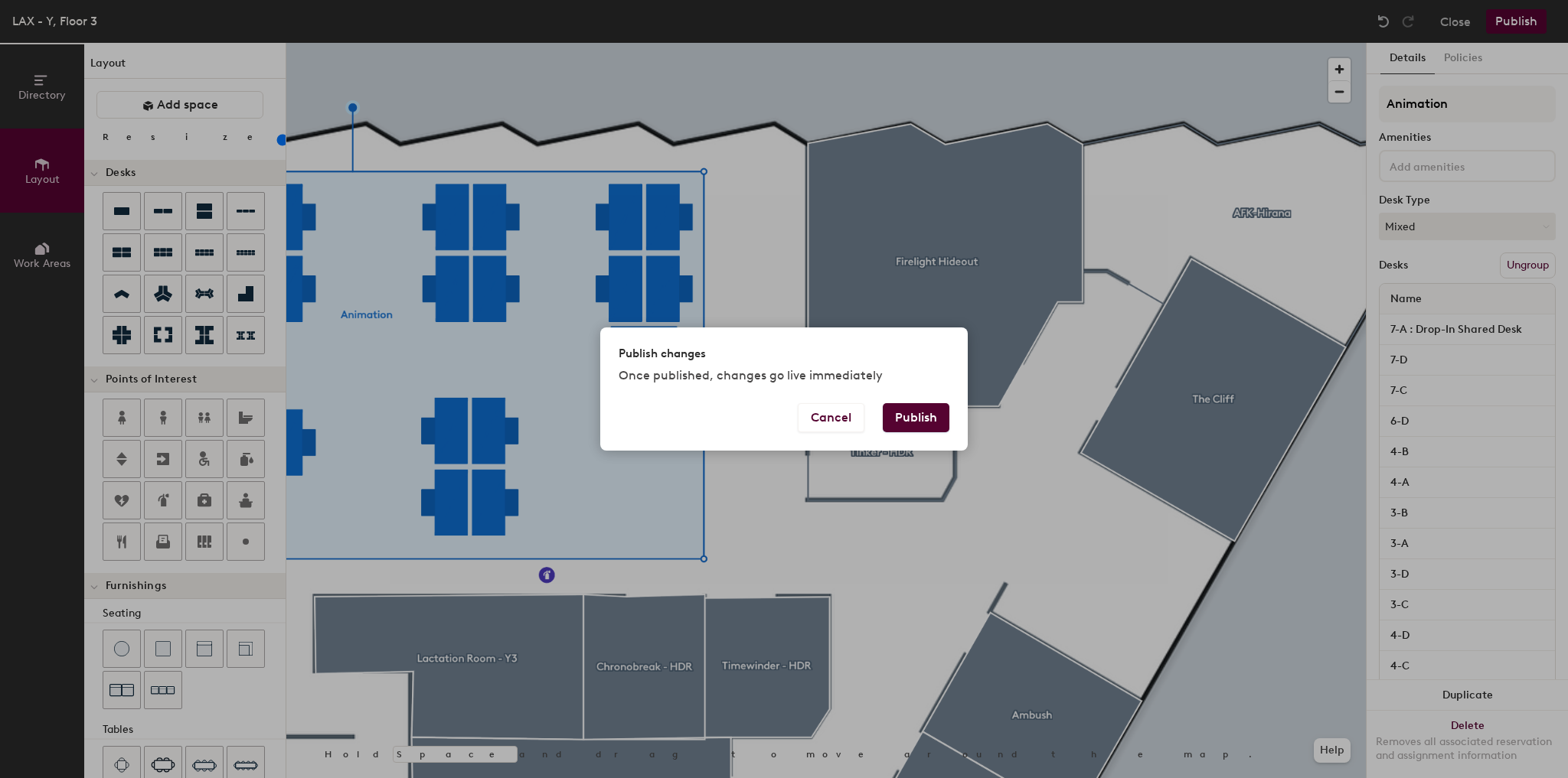
click at [900, 411] on button "Publish" at bounding box center [916, 418] width 67 height 29
type input "20"
